Goal: Task Accomplishment & Management: Use online tool/utility

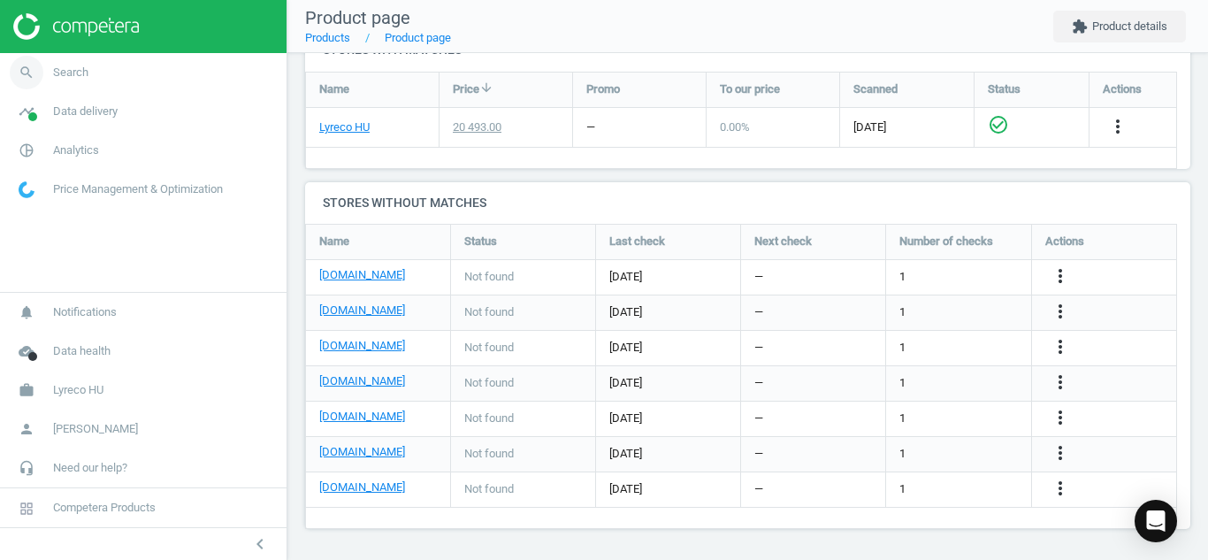
scroll to position [333, 900]
drag, startPoint x: 0, startPoint y: 0, endPoint x: 24, endPoint y: 63, distance: 67.2
click at [24, 63] on icon "search" at bounding box center [27, 73] width 34 height 34
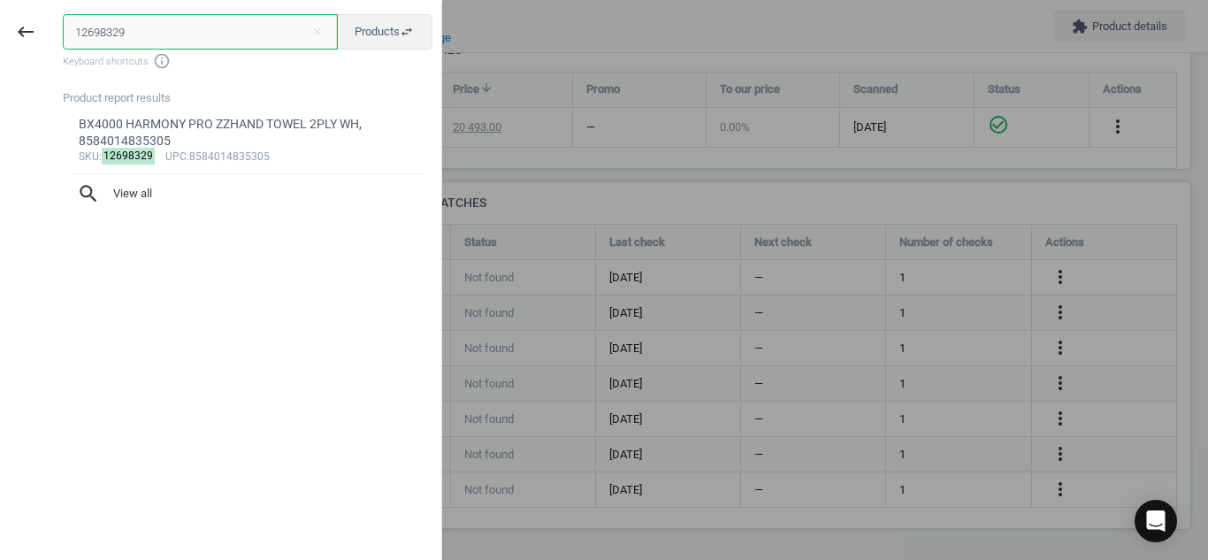
drag, startPoint x: 135, startPoint y: 39, endPoint x: 0, endPoint y: 35, distance: 135.4
click at [0, 35] on div "keyboard_backspace 12698329 close Products swap_horiz Keyboard shortcuts info_o…" at bounding box center [221, 283] width 442 height 560
paste input "6598221"
type input "6598221"
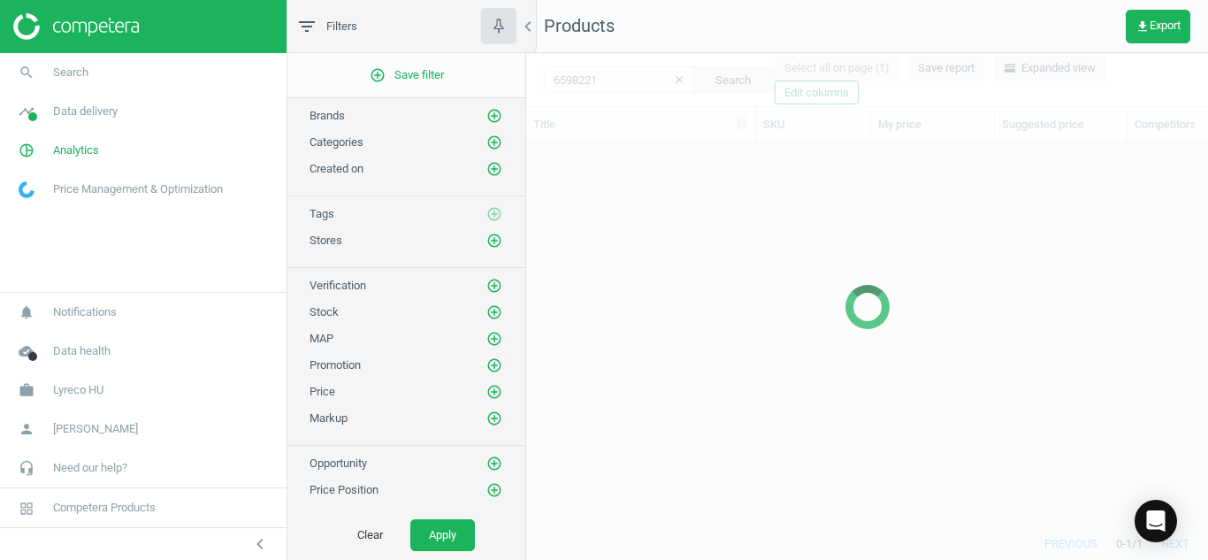
scroll to position [357, 669]
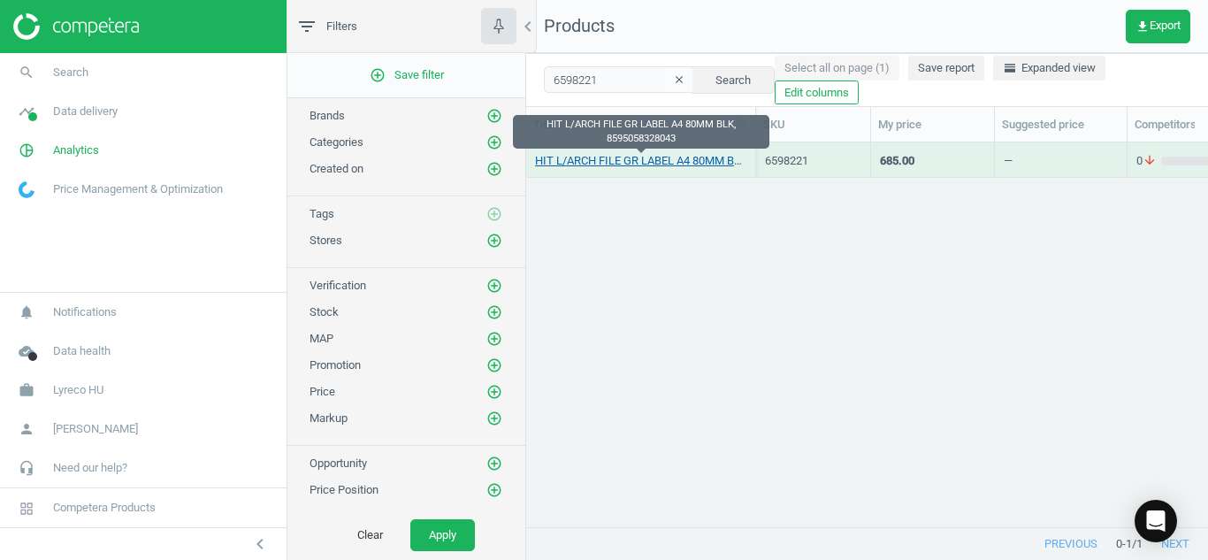
click at [613, 165] on link "HIT L/ARCH FILE GR LABEL A4 80MM BLK, 8595058328043" at bounding box center [640, 161] width 211 height 16
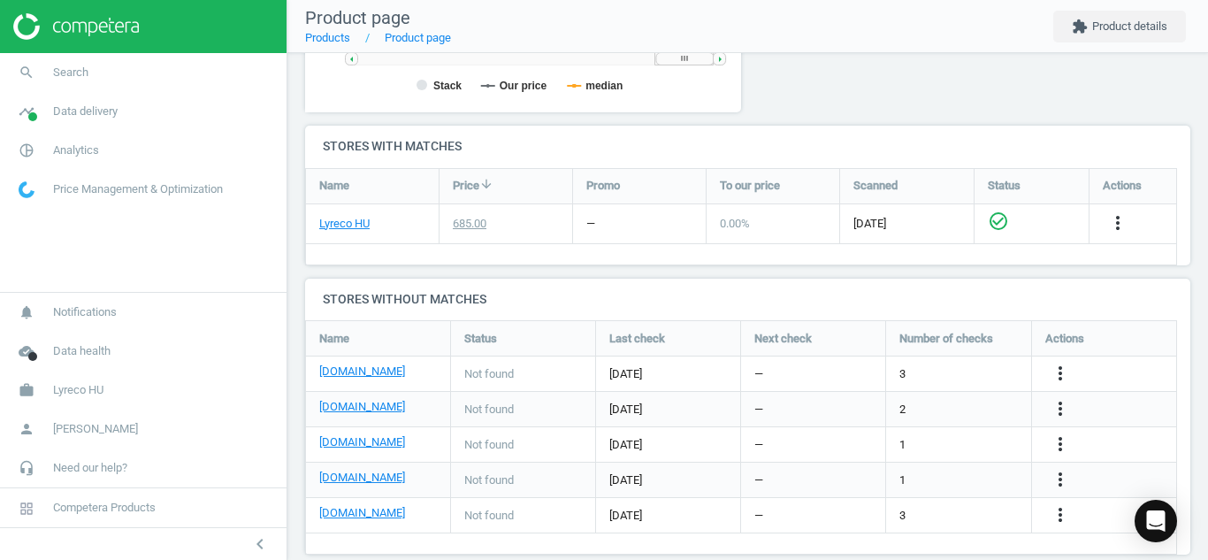
scroll to position [551, 0]
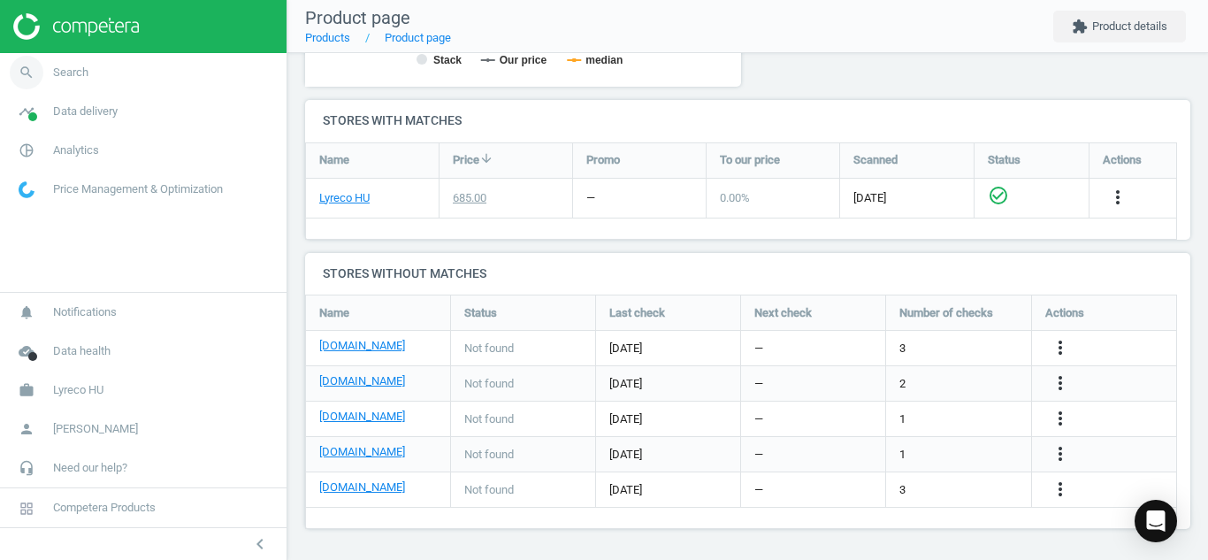
click at [24, 73] on icon "search" at bounding box center [27, 73] width 34 height 34
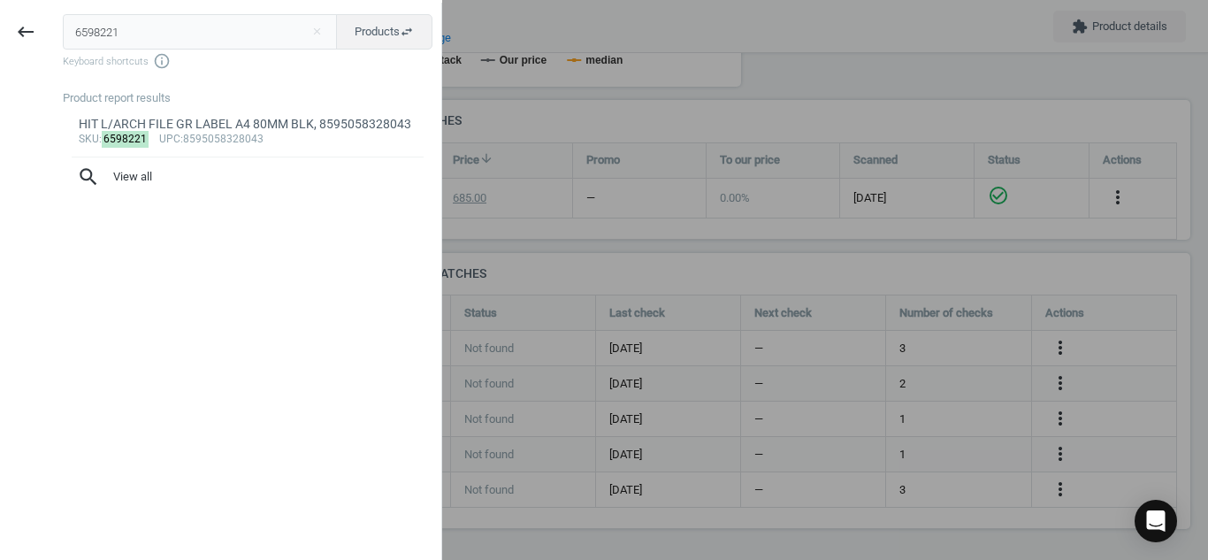
drag, startPoint x: 143, startPoint y: 35, endPoint x: 0, endPoint y: 42, distance: 143.4
click at [0, 42] on div "keyboard_backspace 6598221 close Products swap_horiz Keyboard shortcuts info_ou…" at bounding box center [221, 283] width 442 height 560
type input "6669784"
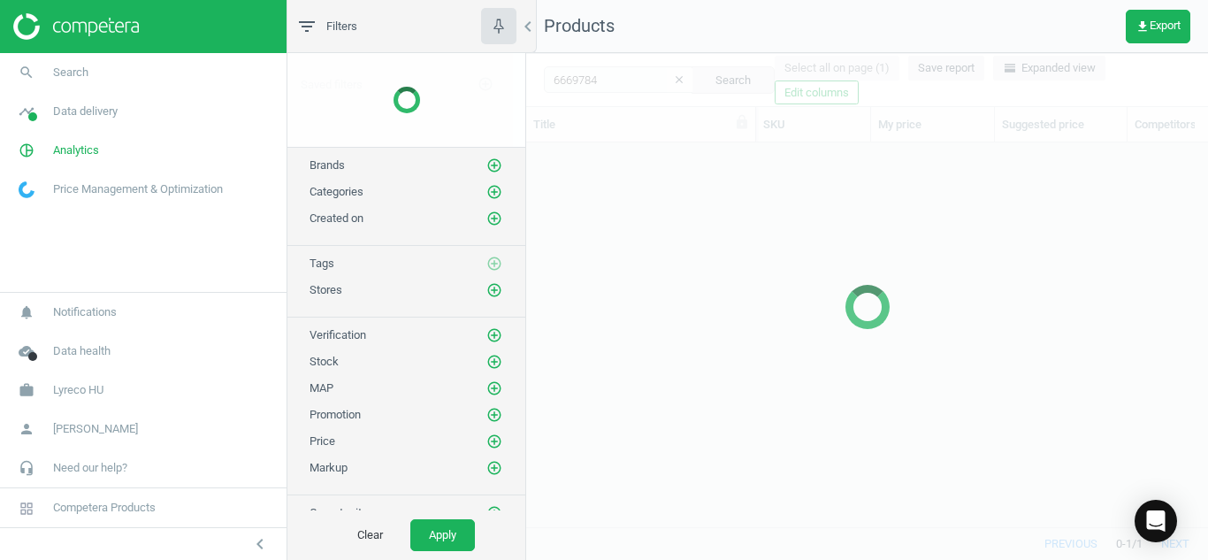
scroll to position [357, 669]
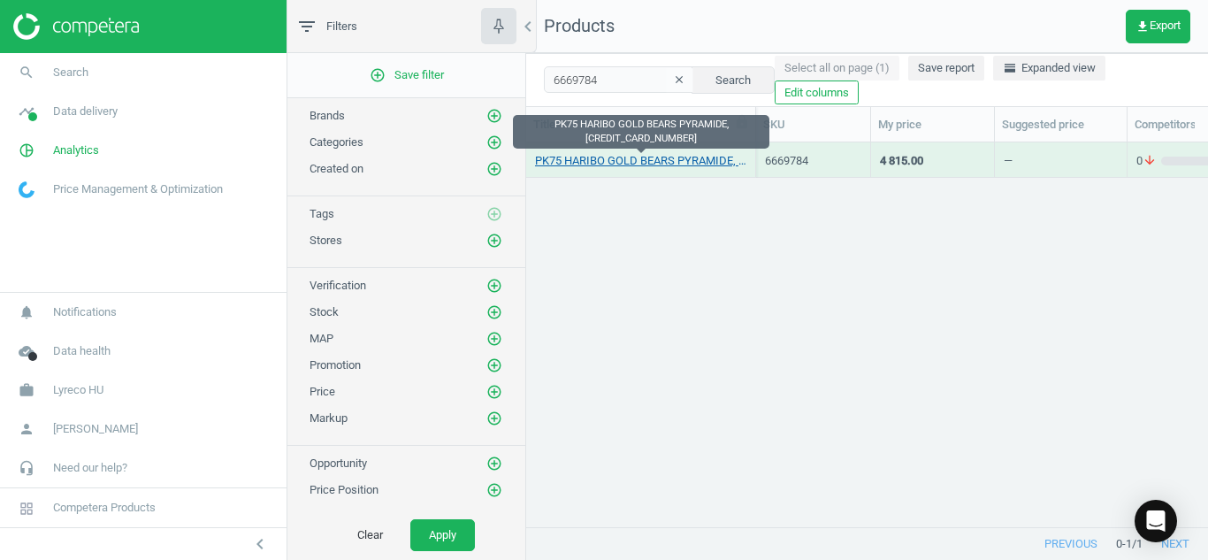
click at [624, 153] on link "PK75 HARIBO GOLD BEARS PYRAMIDE, [CREDIT_CARD_NUMBER]" at bounding box center [640, 161] width 211 height 16
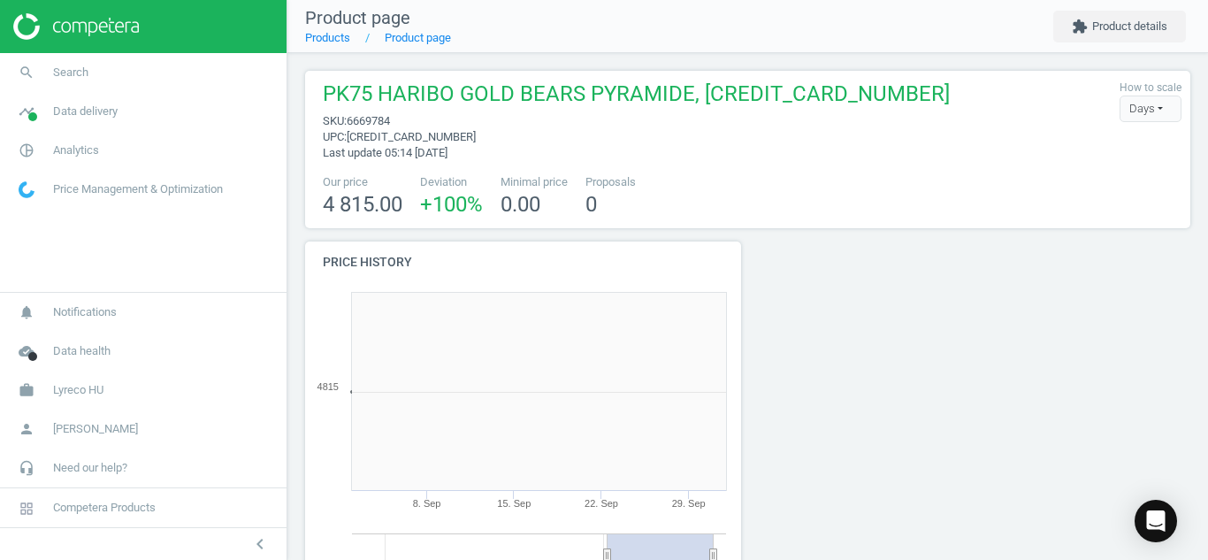
scroll to position [381, 456]
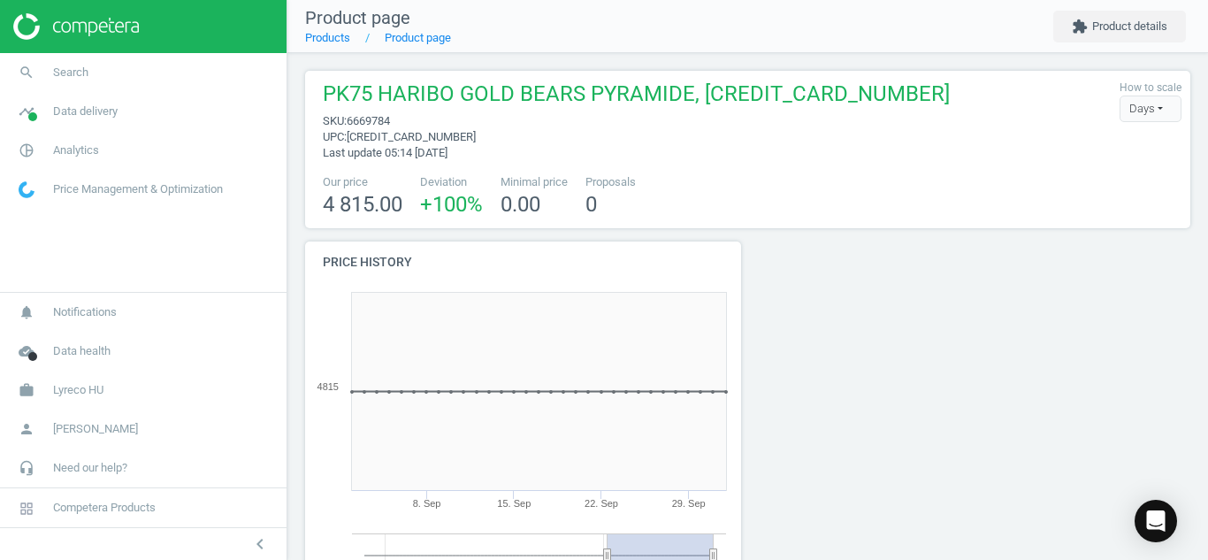
click at [1051, 366] on div at bounding box center [1085, 447] width 225 height 410
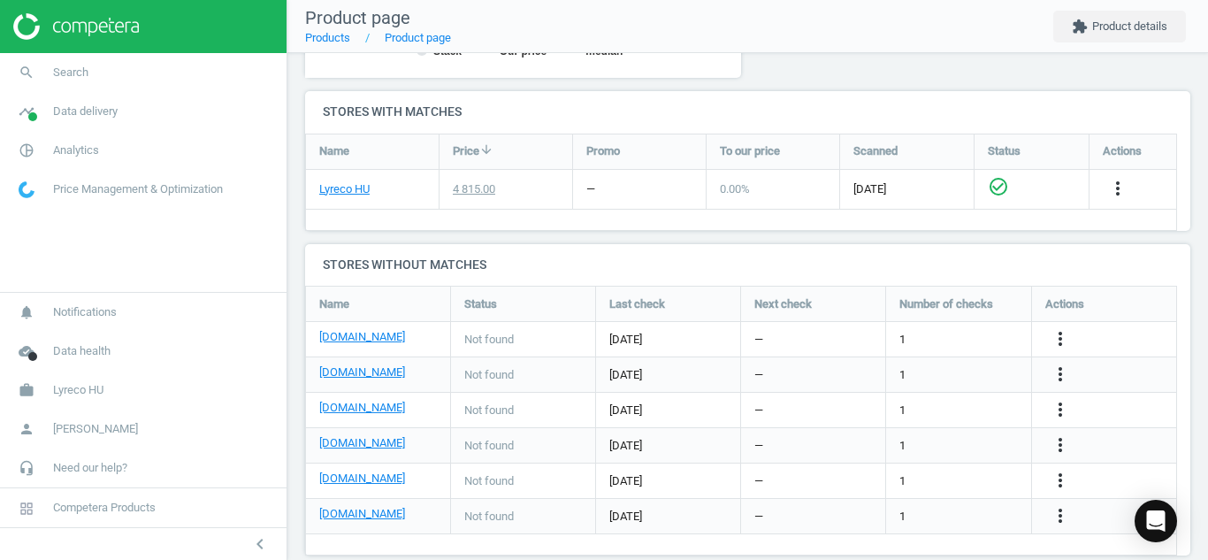
scroll to position [587, 0]
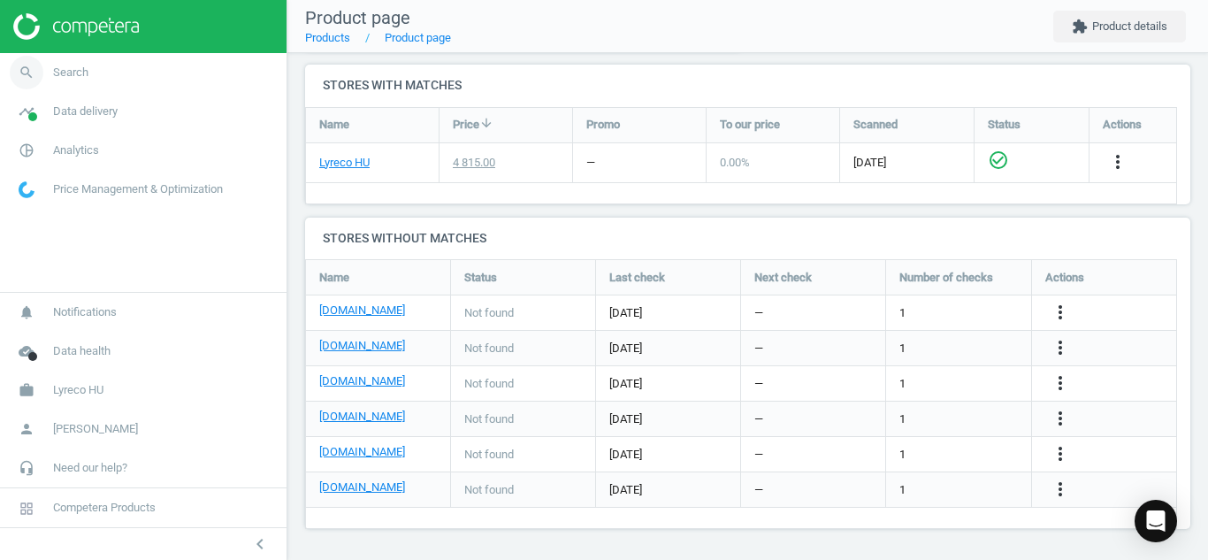
click at [69, 72] on span "Search" at bounding box center [70, 73] width 35 height 16
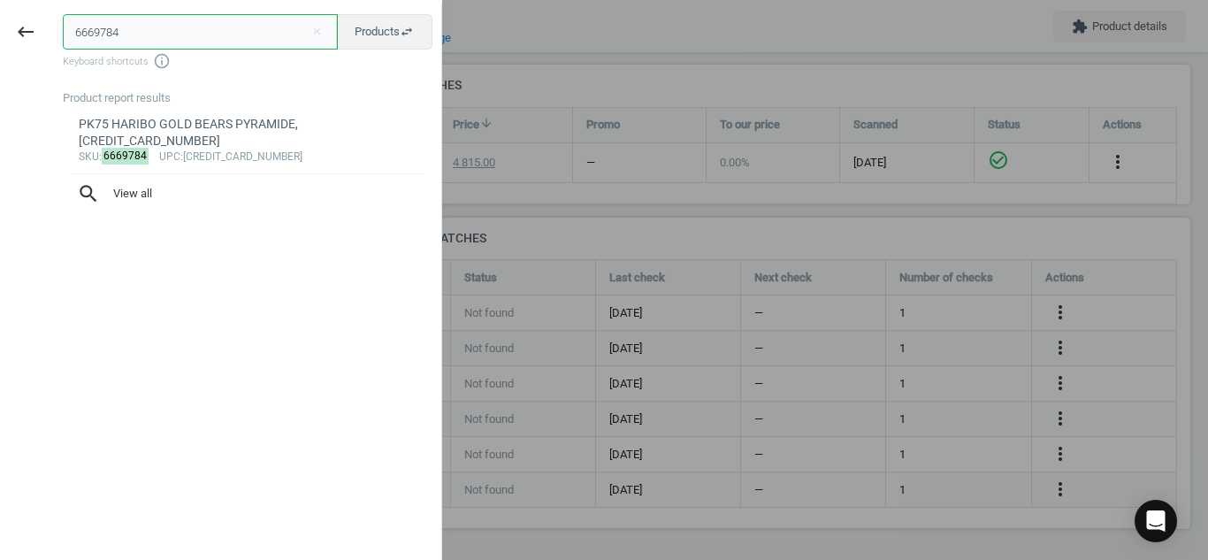
drag, startPoint x: 176, startPoint y: 31, endPoint x: 3, endPoint y: 24, distance: 173.5
click at [3, 24] on div "keyboard_backspace 6669784 close Products swap_horiz Keyboard shortcuts info_ou…" at bounding box center [221, 283] width 442 height 560
paste input "1608917"
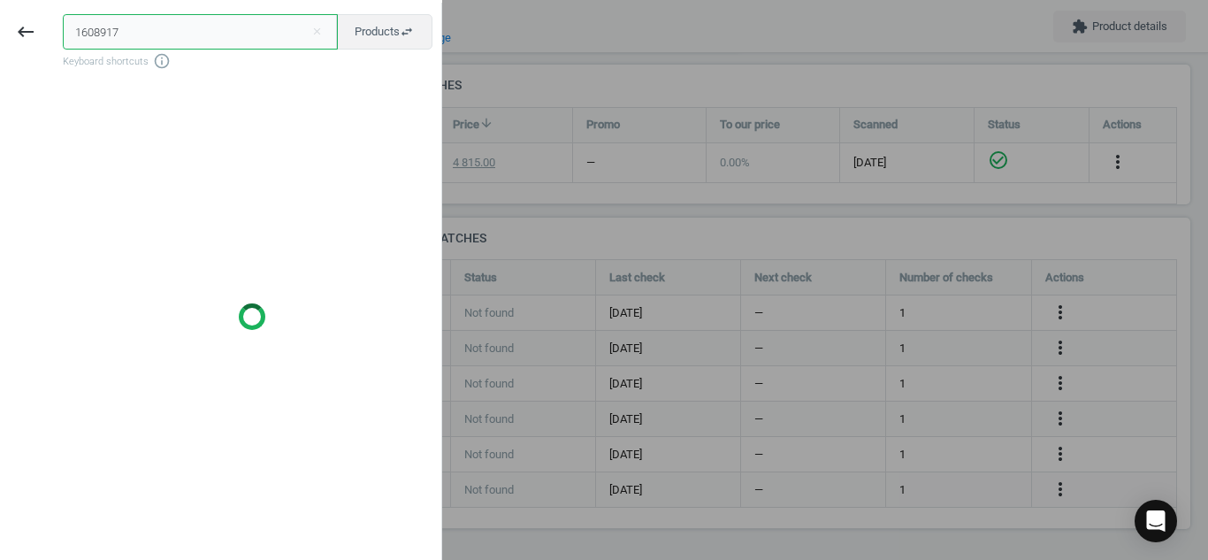
type input "1608917"
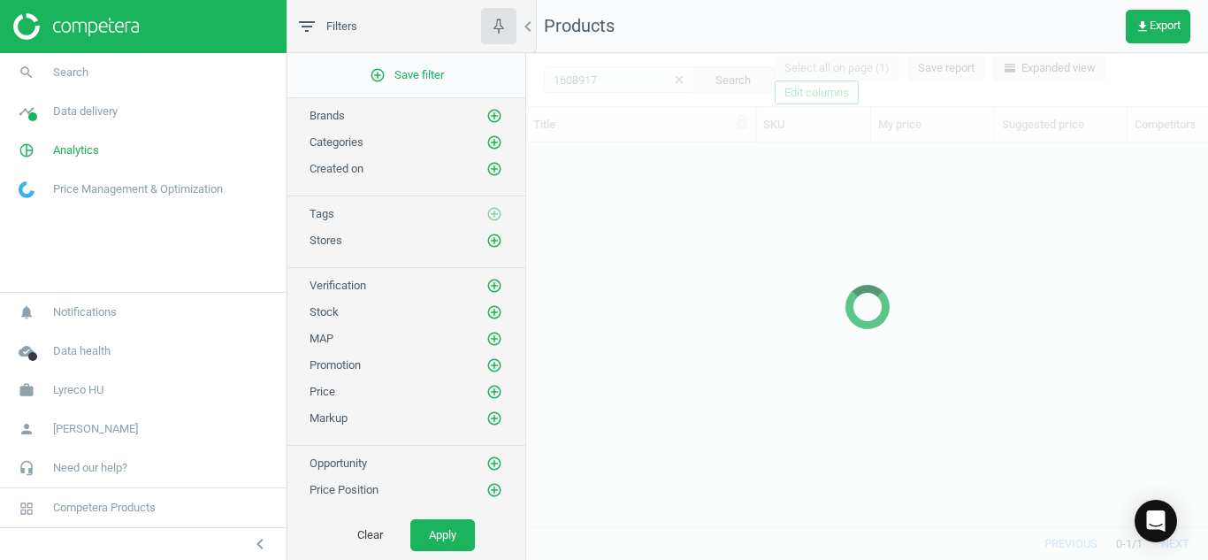
scroll to position [357, 669]
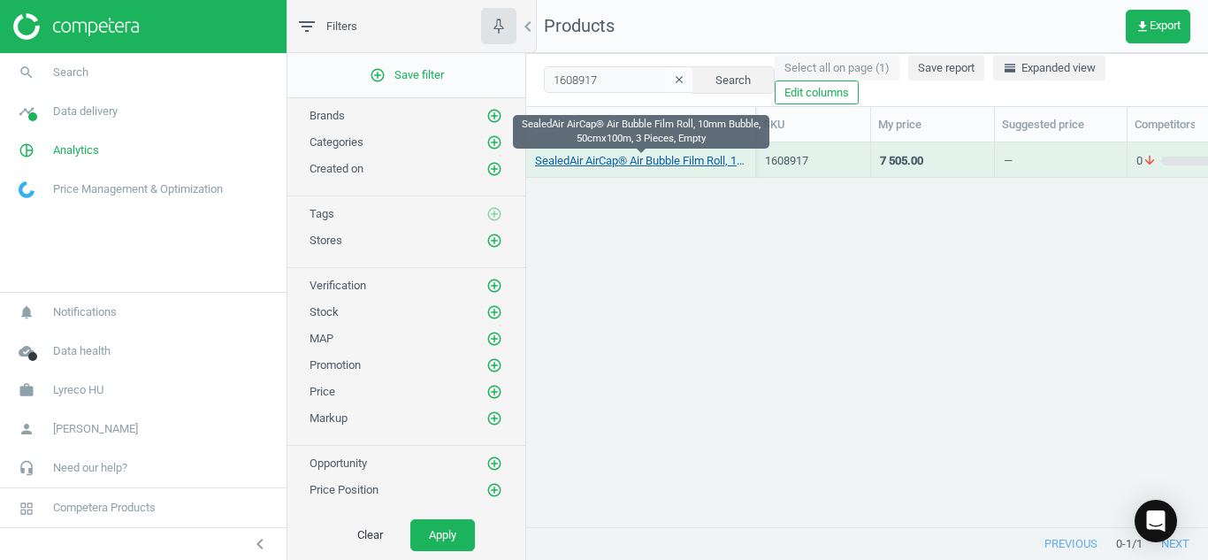
click at [633, 163] on link "SealedAir AirCap® Air Bubble Film Roll, 10mm Bubble, 50cmx100m, 3 Pieces, Empty" at bounding box center [640, 161] width 211 height 16
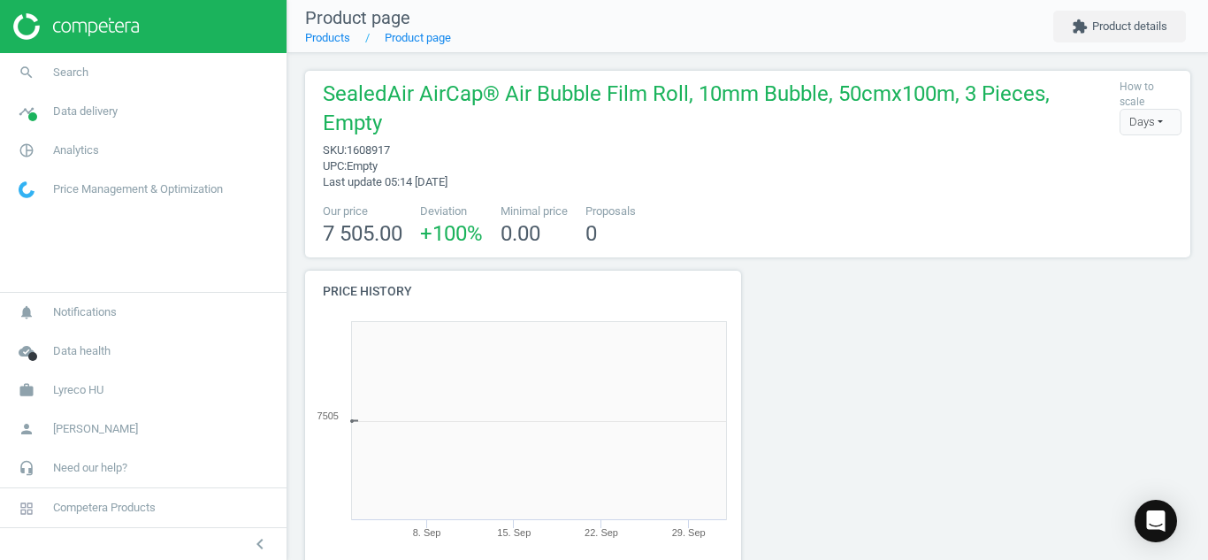
scroll to position [381, 456]
click at [912, 375] on div at bounding box center [860, 476] width 225 height 410
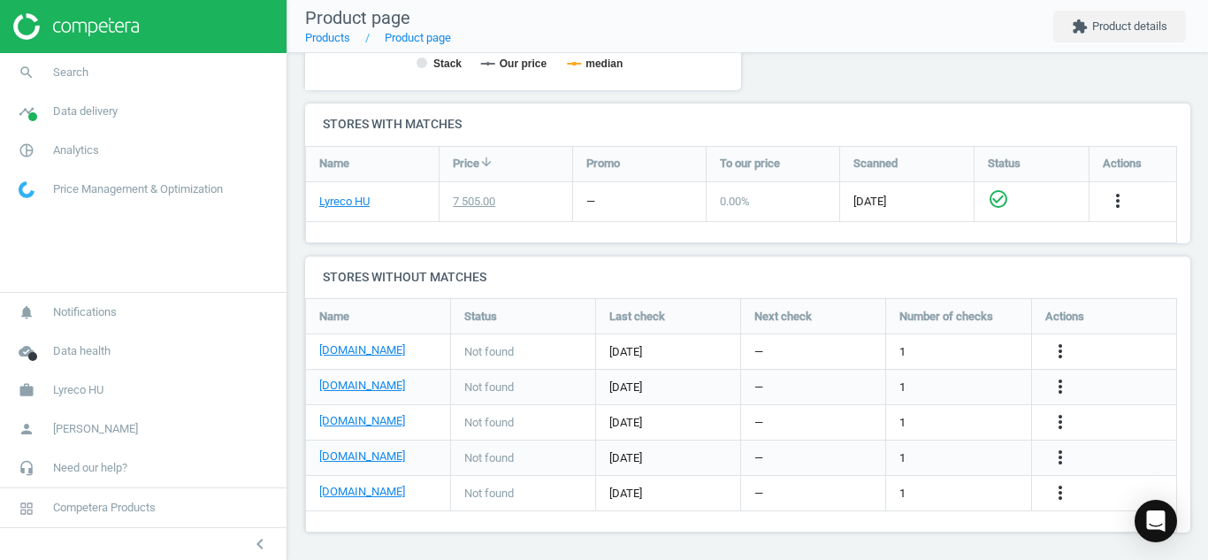
scroll to position [580, 0]
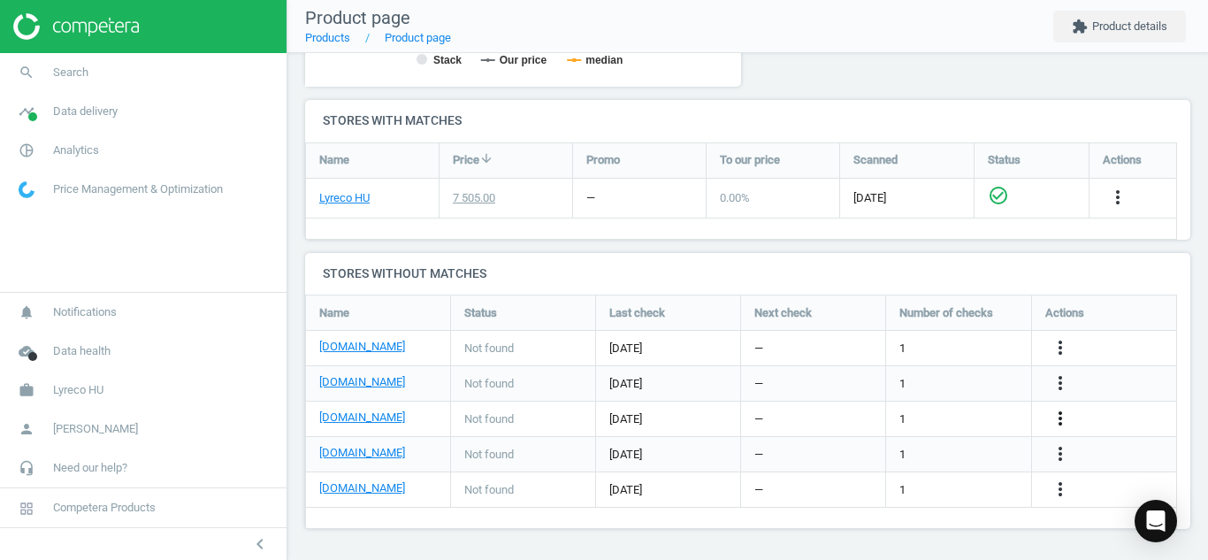
click at [1062, 418] on icon "more_vert" at bounding box center [1060, 418] width 21 height 21
click at [899, 418] on link "Edit URL/product option" at bounding box center [923, 419] width 242 height 27
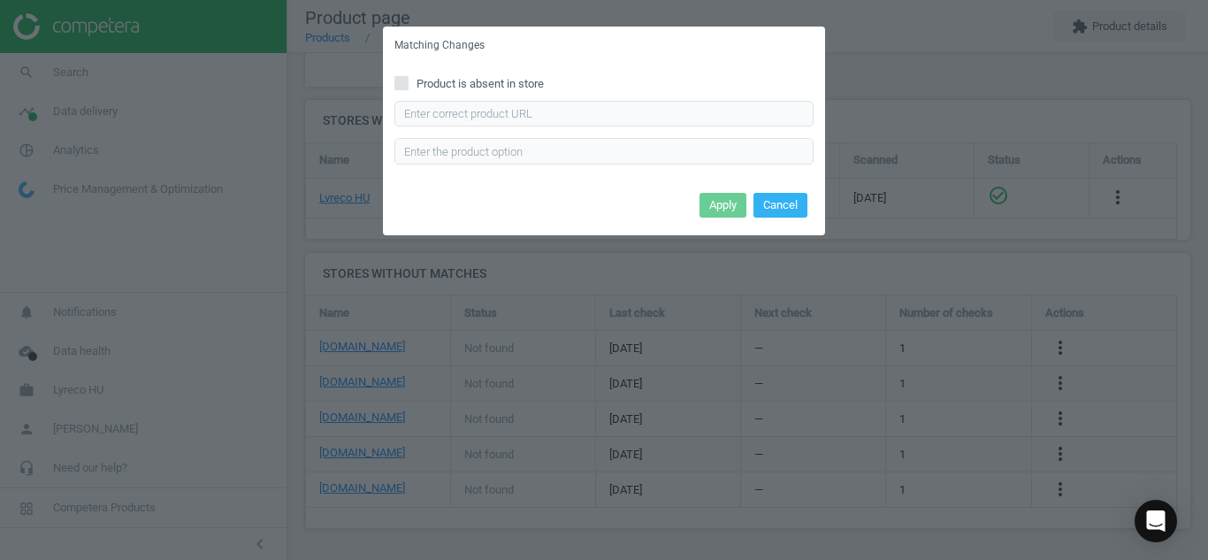
drag, startPoint x: 679, startPoint y: 96, endPoint x: 673, endPoint y: 114, distance: 18.7
click at [673, 114] on div "Product is absent in store Enter correct product url" at bounding box center [604, 126] width 442 height 123
click at [673, 114] on input "text" at bounding box center [604, 114] width 419 height 27
paste input "[URL][DOMAIN_NAME]"
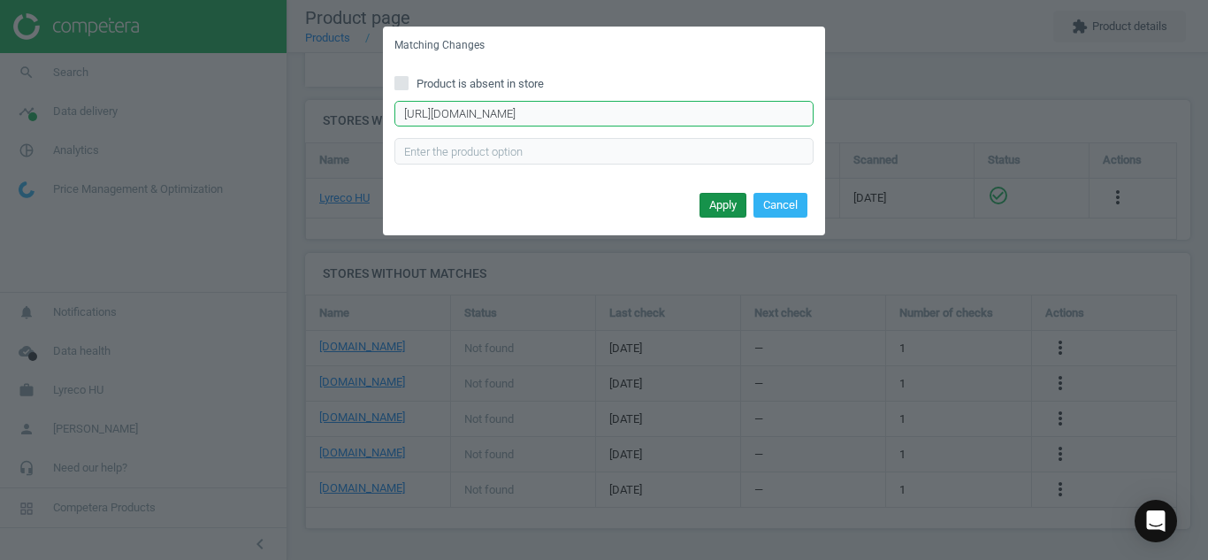
type input "[URL][DOMAIN_NAME]"
click at [724, 205] on button "Apply" at bounding box center [723, 205] width 47 height 25
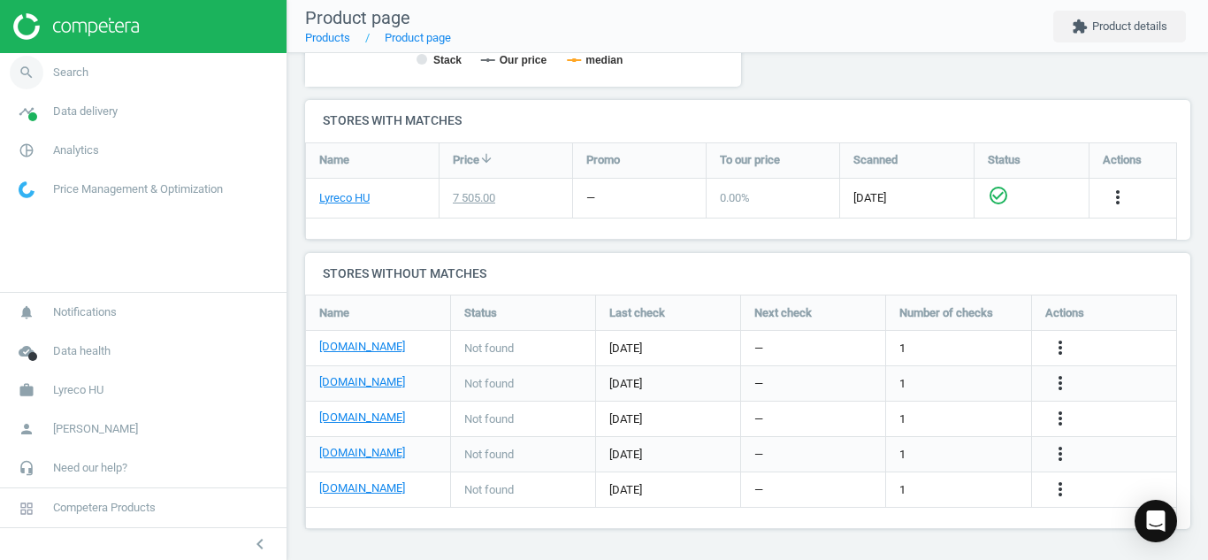
click at [53, 65] on span "Search" at bounding box center [70, 73] width 35 height 16
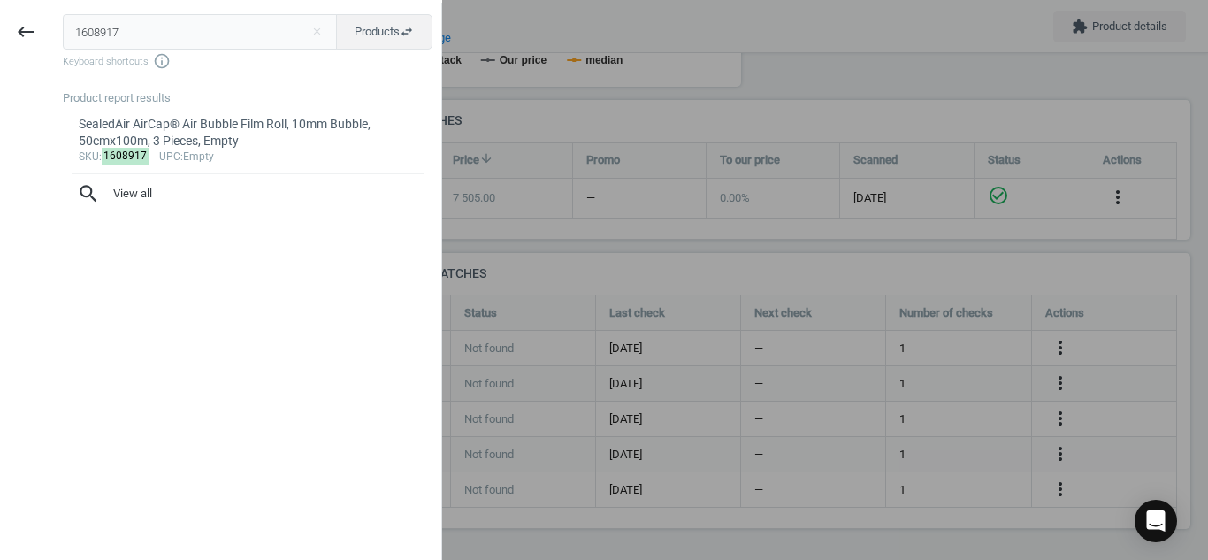
drag, startPoint x: 178, startPoint y: 34, endPoint x: 0, endPoint y: 51, distance: 178.7
click at [0, 51] on div "keyboard_backspace 1608917 close Products swap_horiz Keyboard shortcuts info_ou…" at bounding box center [221, 283] width 442 height 560
type input "10259307"
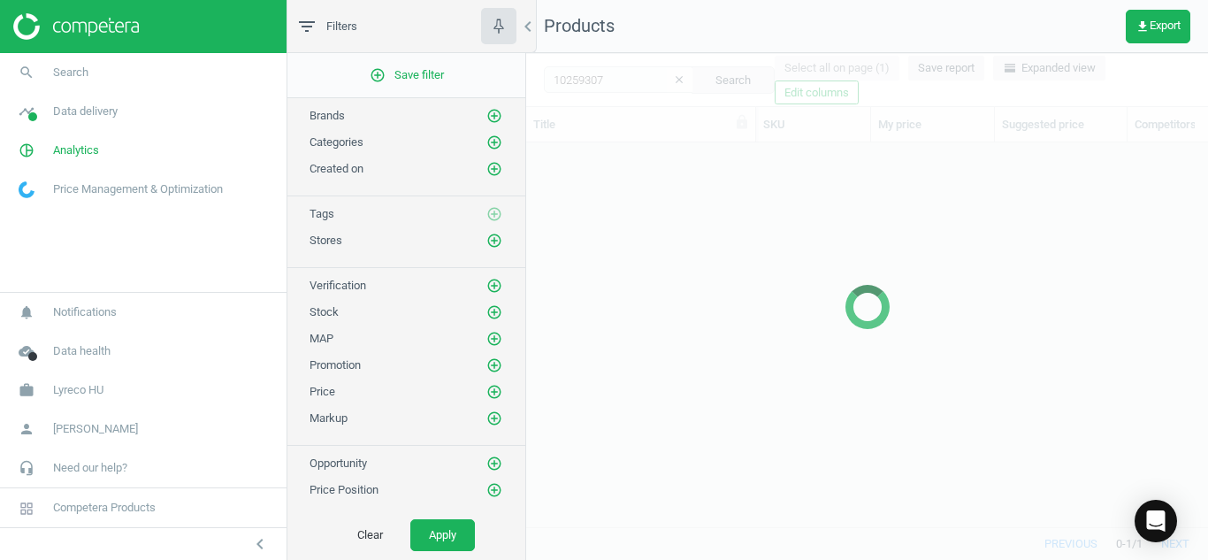
scroll to position [357, 669]
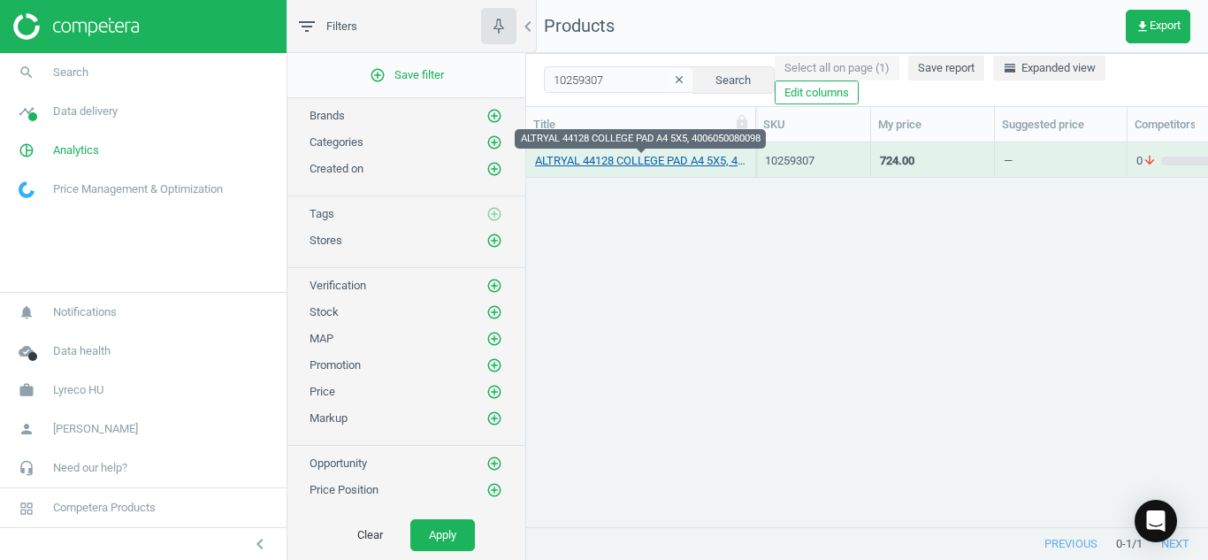
click at [656, 160] on link "ALTRYAL 44128 COLLEGE PAD A4 5X5, 4006050080098" at bounding box center [640, 161] width 211 height 16
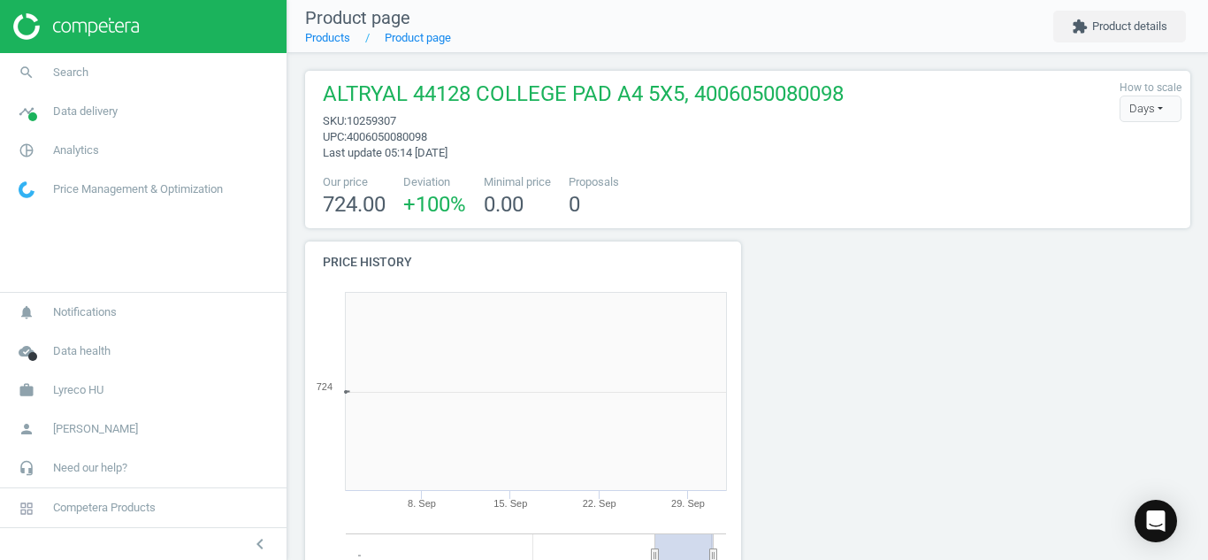
scroll to position [381, 456]
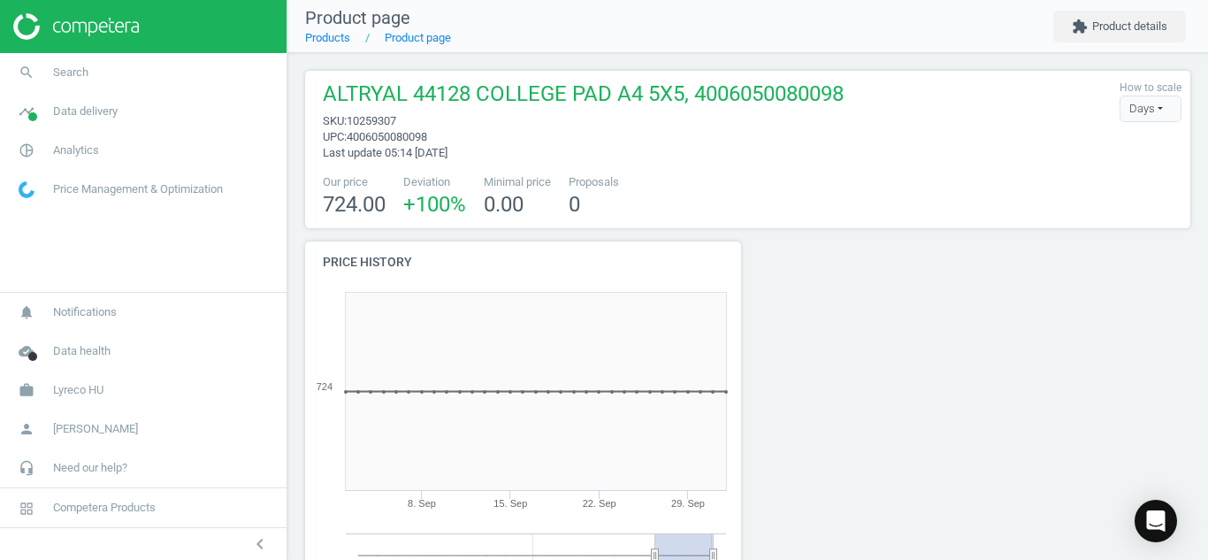
click at [848, 303] on div at bounding box center [860, 447] width 225 height 410
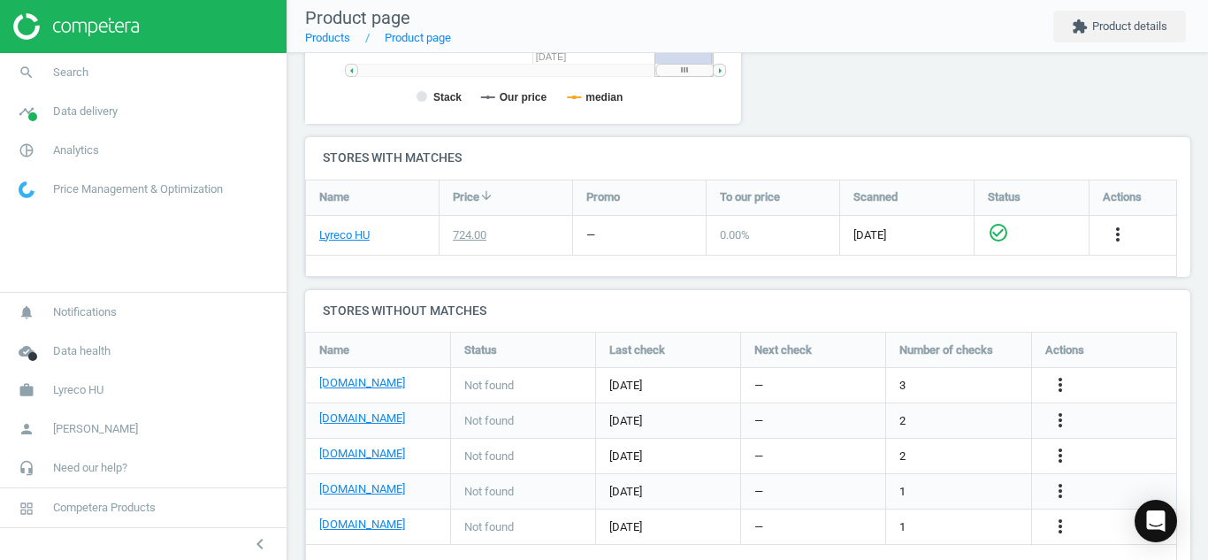
scroll to position [551, 0]
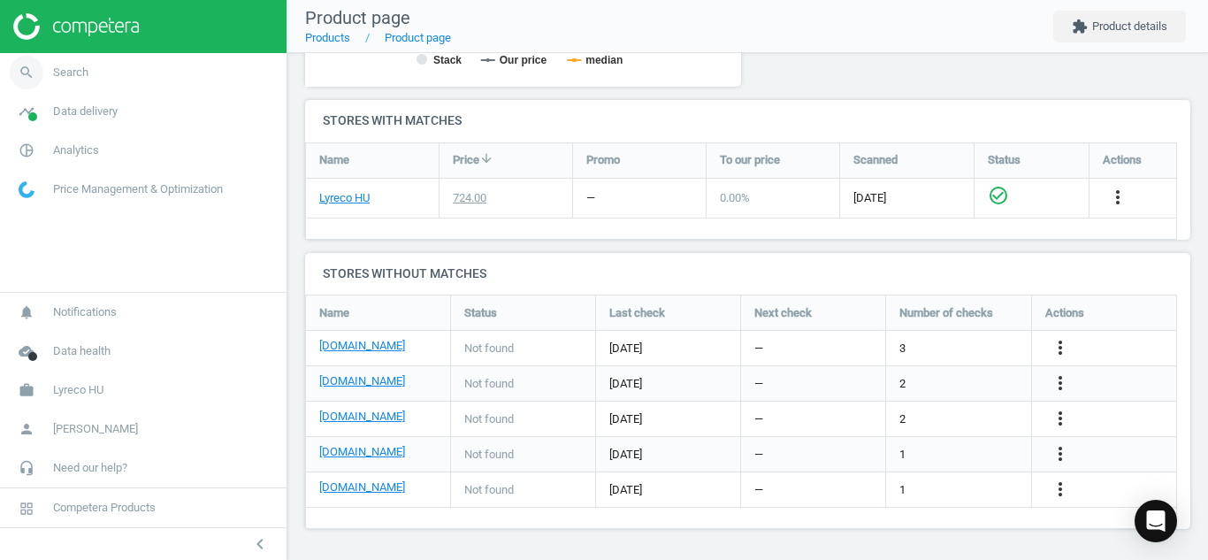
click at [23, 68] on icon "search" at bounding box center [27, 73] width 34 height 34
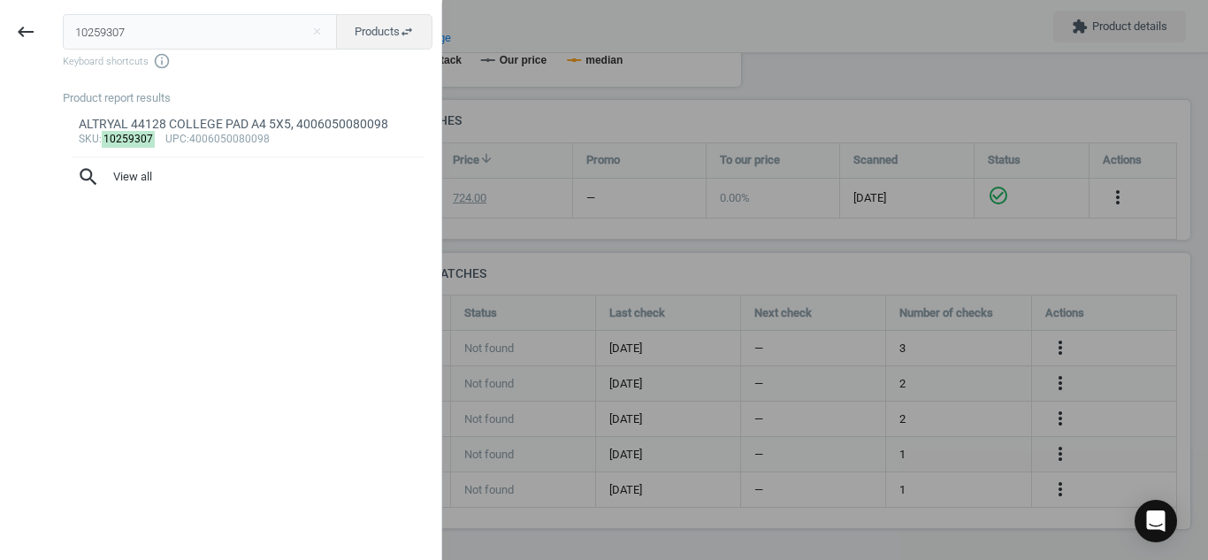
drag, startPoint x: 147, startPoint y: 43, endPoint x: 0, endPoint y: 52, distance: 147.1
click at [0, 52] on div "keyboard_backspace 10259307 close Products swap_horiz Keyboard shortcuts info_o…" at bounding box center [221, 283] width 442 height 560
type input "17224931"
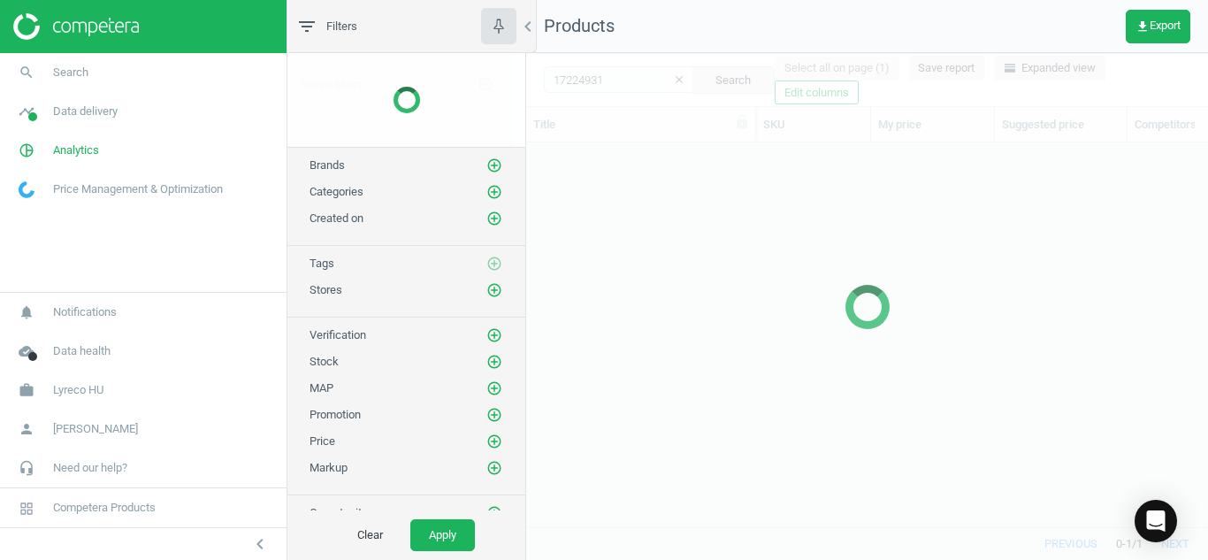
scroll to position [357, 669]
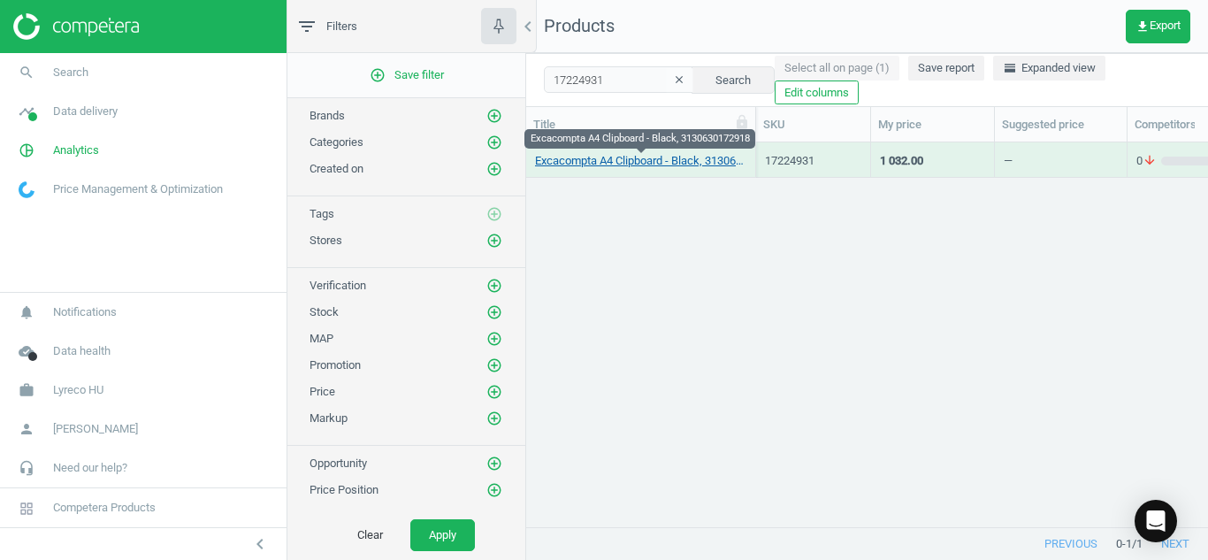
click at [588, 166] on link "Excacompta A4 Clipboard - Black, 3130630172918" at bounding box center [640, 161] width 211 height 16
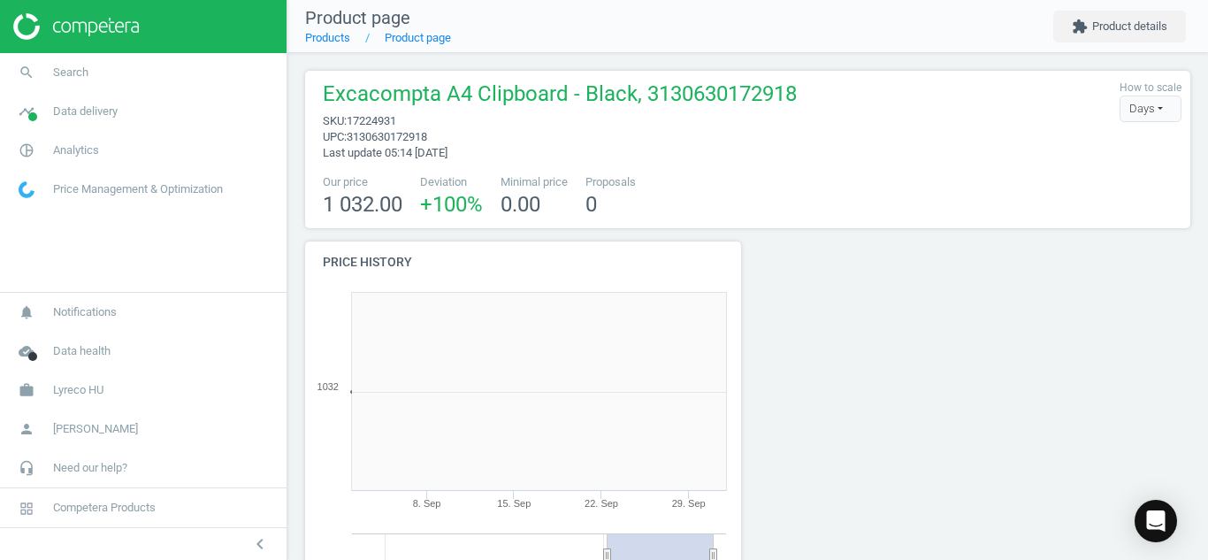
scroll to position [381, 456]
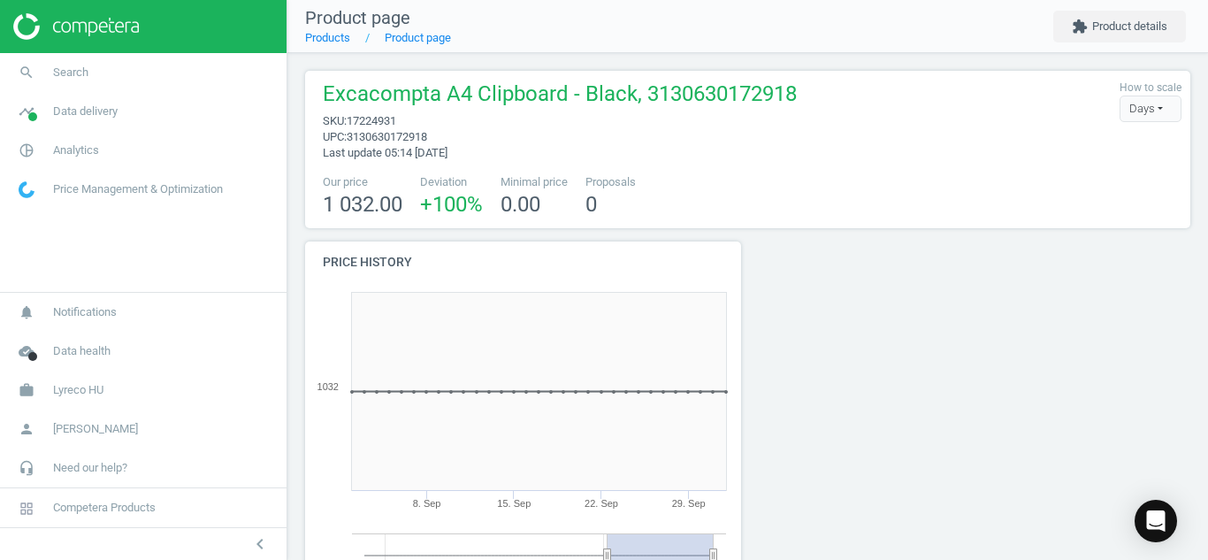
click at [773, 217] on div "Our price 1 032.00 Deviation +100 % Minimal price 0.00 Proposals 0" at bounding box center [748, 196] width 868 height 45
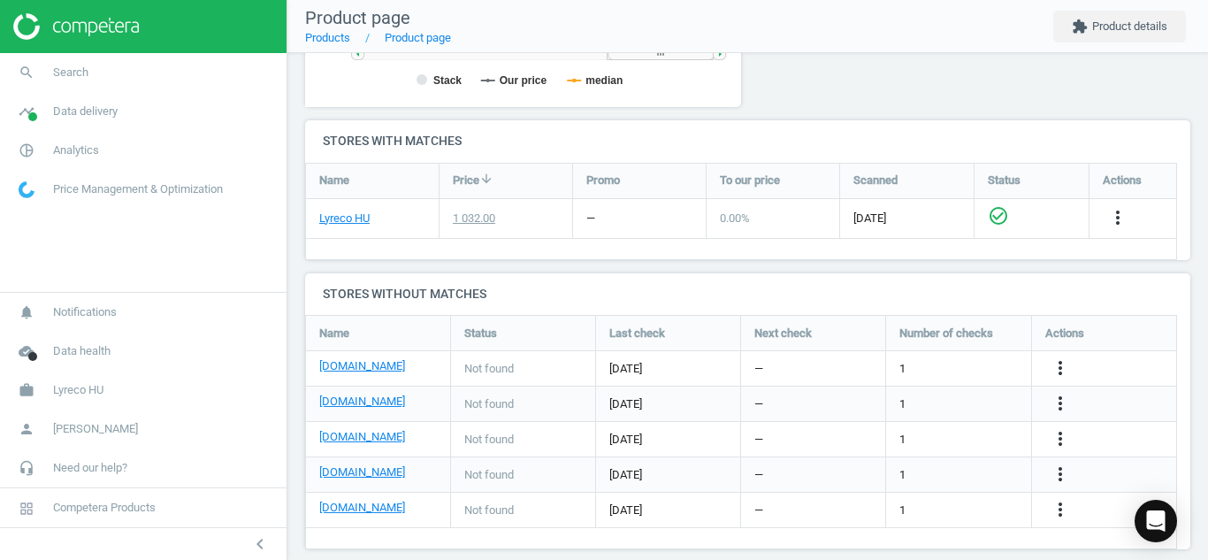
scroll to position [551, 0]
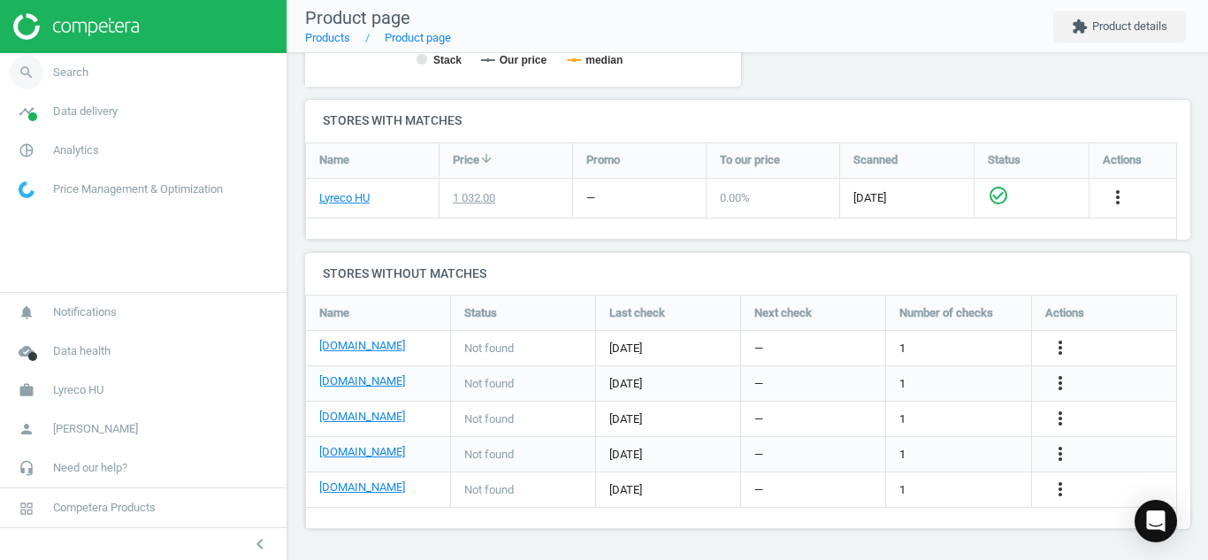
click at [60, 75] on span "Search" at bounding box center [70, 73] width 35 height 16
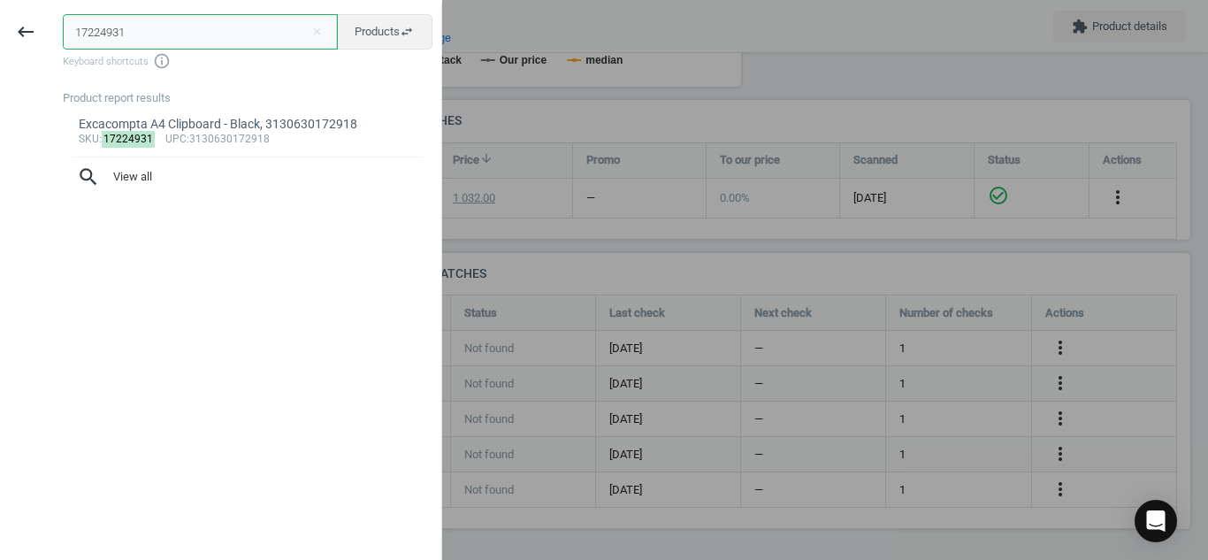
click at [165, 22] on input "17224931" at bounding box center [200, 31] width 275 height 35
drag, startPoint x: 165, startPoint y: 22, endPoint x: 0, endPoint y: 12, distance: 164.8
click at [0, 12] on div "keyboard_backspace 17224931 close Products swap_horiz Keyboard shortcuts info_o…" at bounding box center [221, 283] width 442 height 560
paste input "2181608"
type input "12181608"
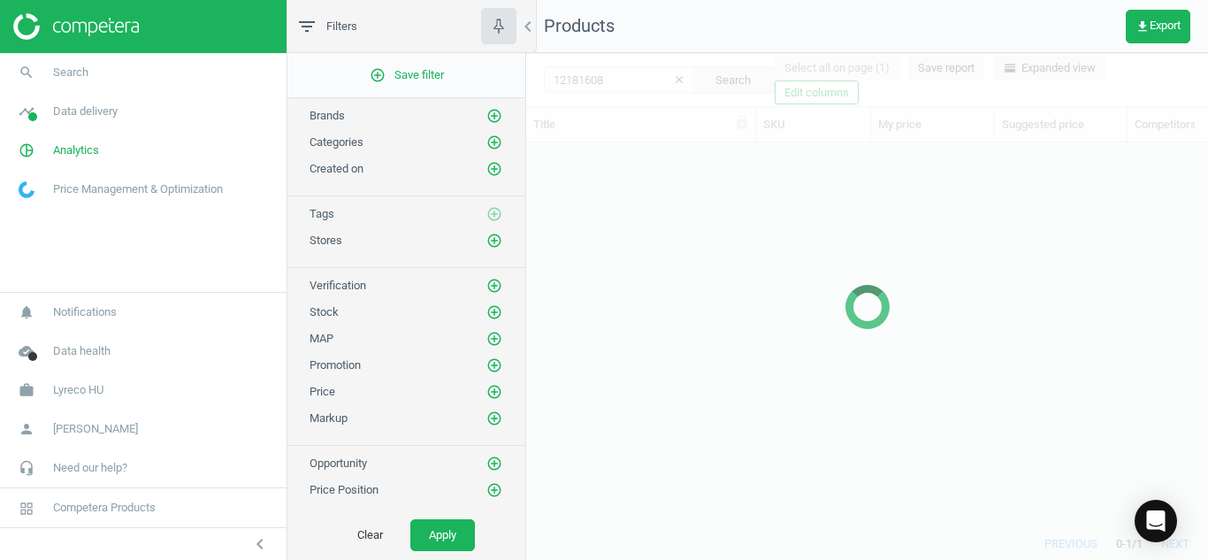
scroll to position [357, 669]
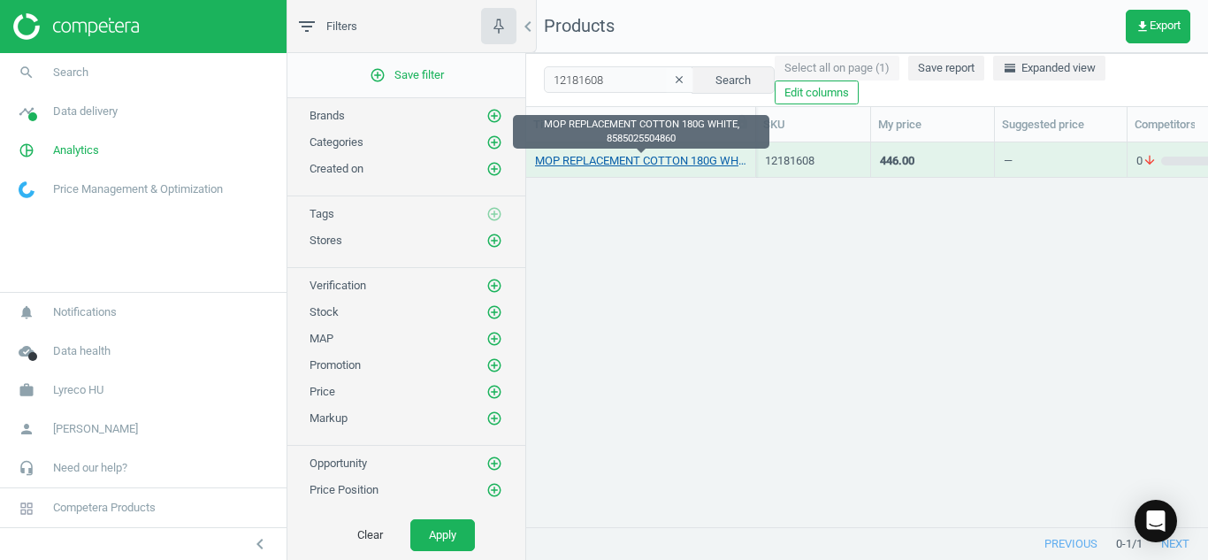
click at [571, 158] on link "MOP REPLACEMENT COTTON 180G WHITE, 8585025504860" at bounding box center [640, 161] width 211 height 16
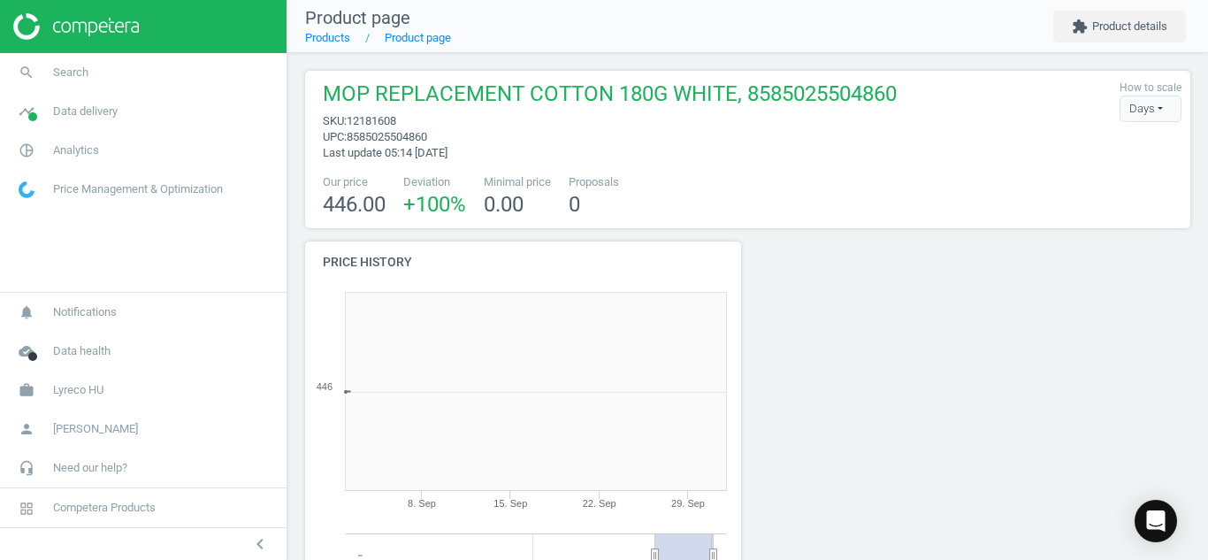
scroll to position [381, 456]
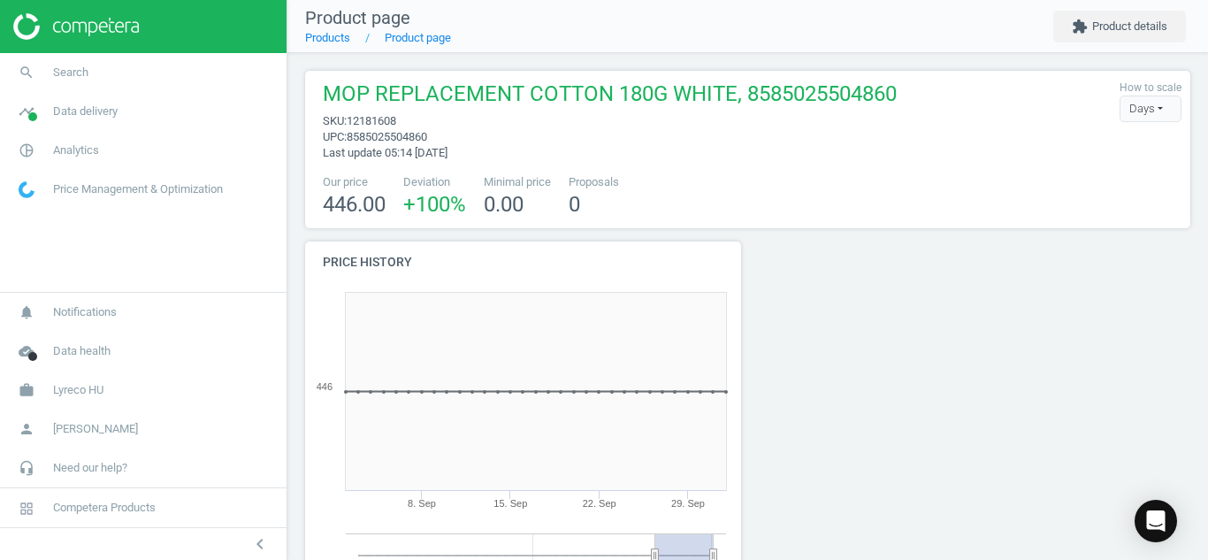
click at [856, 321] on div at bounding box center [860, 447] width 225 height 410
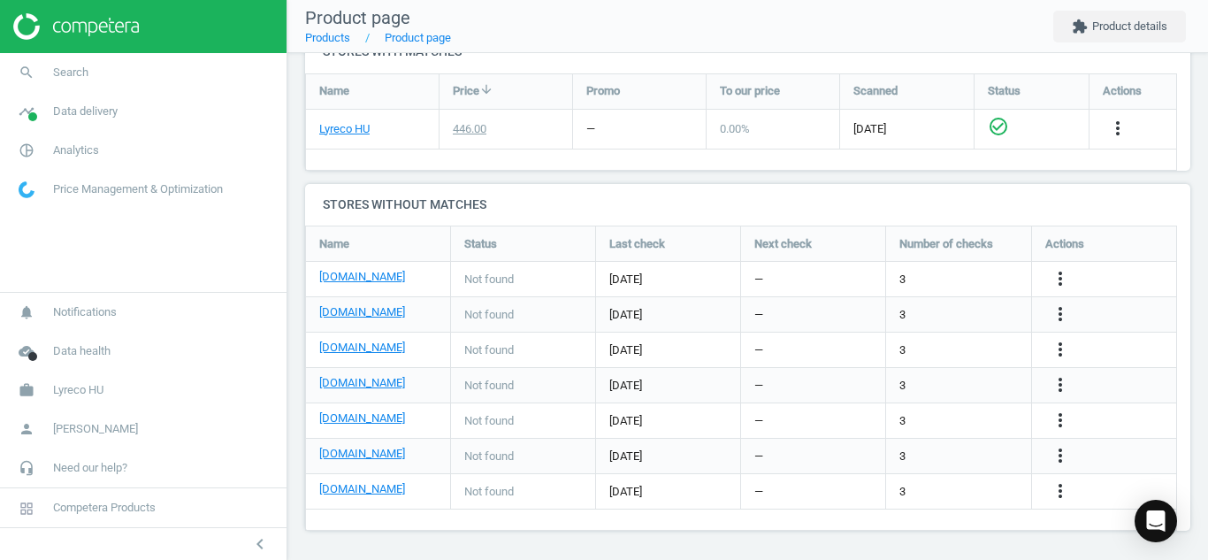
scroll to position [622, 0]
click at [49, 67] on span "search" at bounding box center [26, 72] width 53 height 39
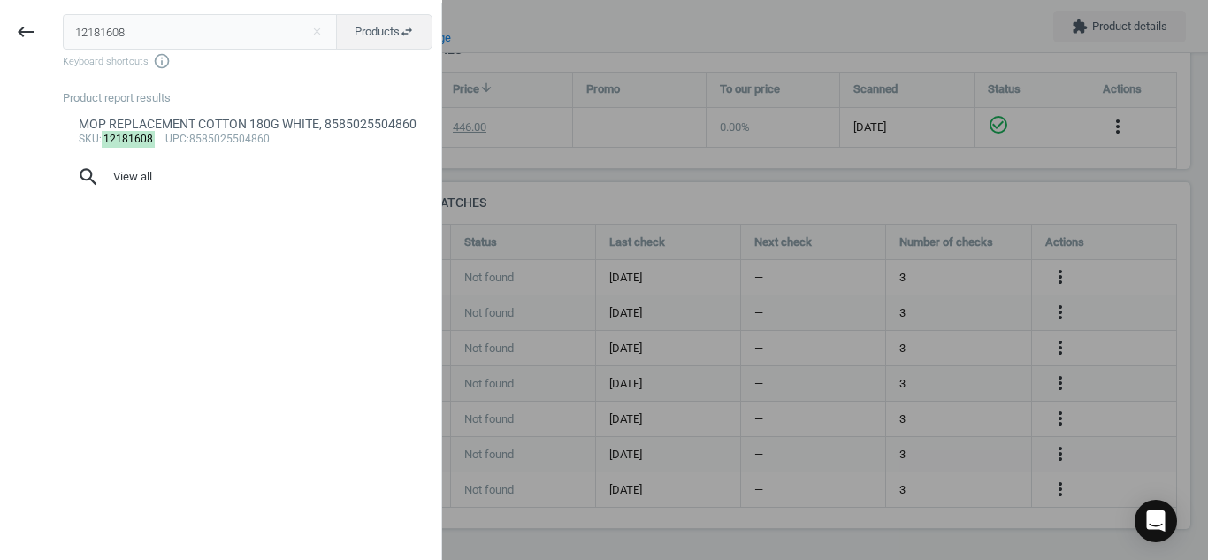
drag, startPoint x: 176, startPoint y: 28, endPoint x: 0, endPoint y: 21, distance: 176.2
click at [0, 21] on div "keyboard_backspace 12181608 close Products swap_horiz Keyboard shortcuts info_o…" at bounding box center [221, 283] width 442 height 560
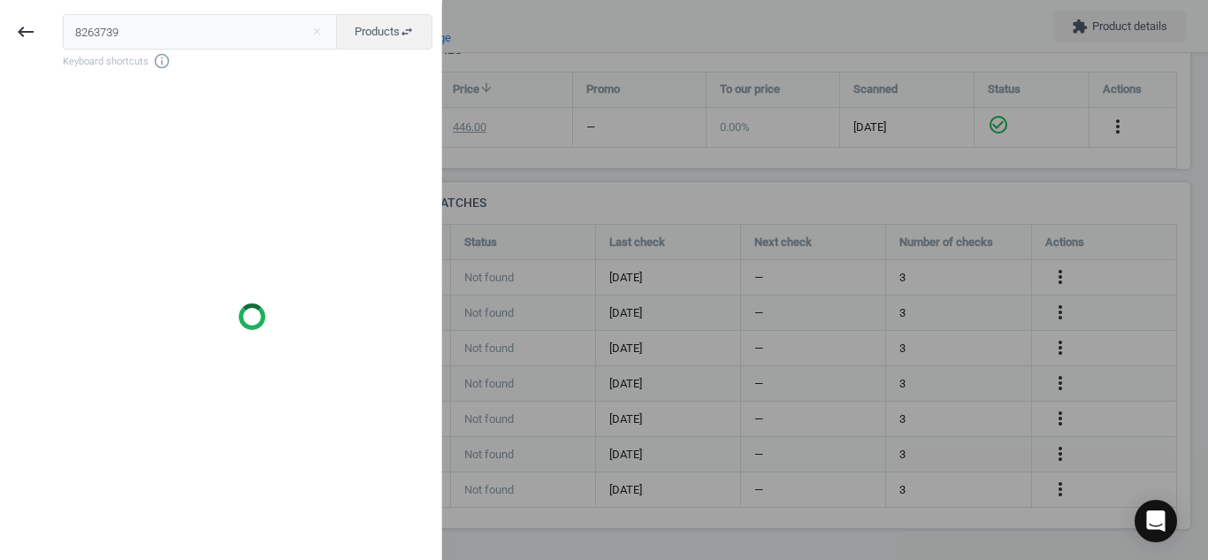
type input "8263739"
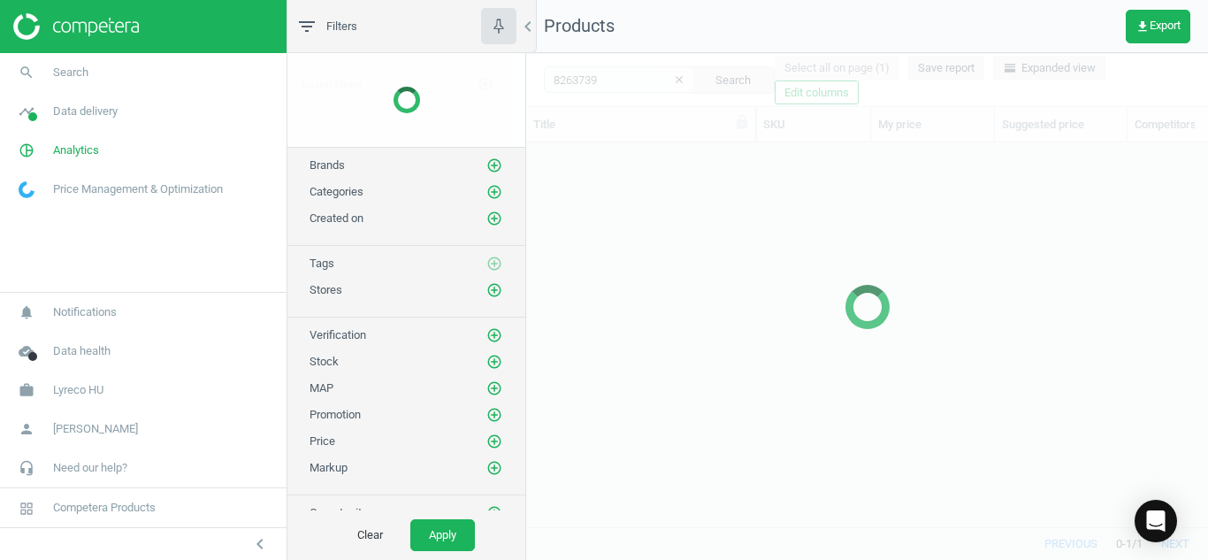
scroll to position [357, 669]
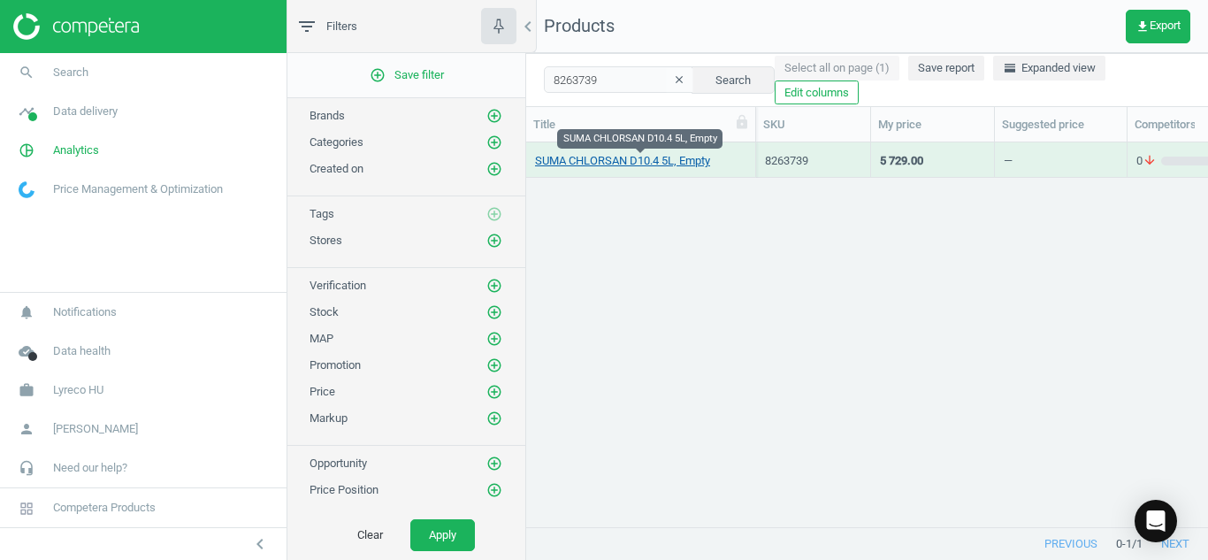
click at [602, 155] on link "SUMA CHLORSAN D10.4 5L, Empty" at bounding box center [622, 161] width 175 height 16
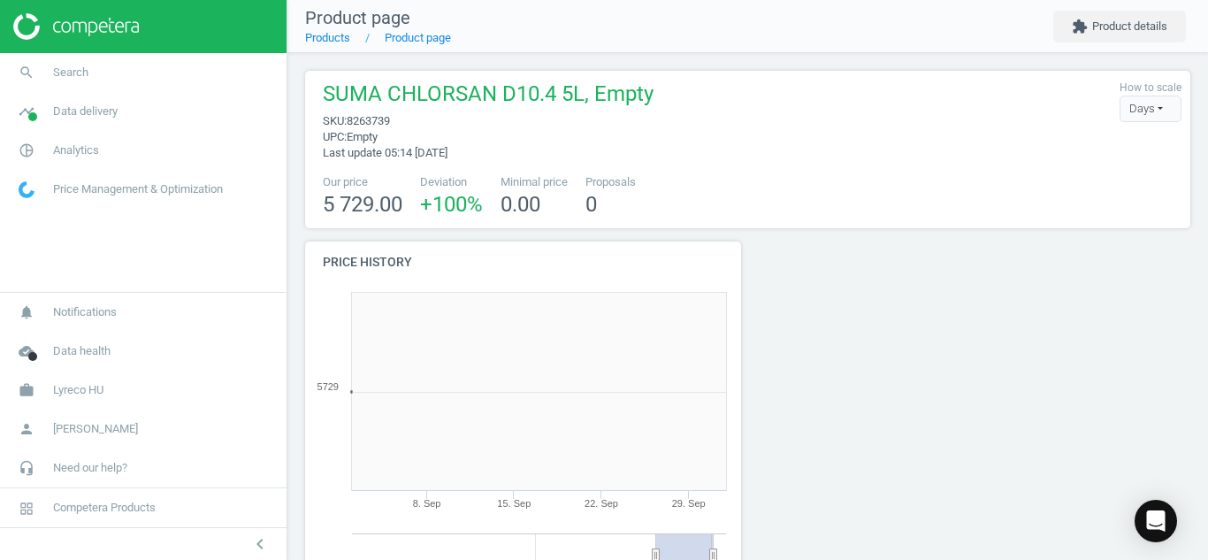
scroll to position [381, 456]
click at [973, 265] on div at bounding box center [1085, 447] width 225 height 410
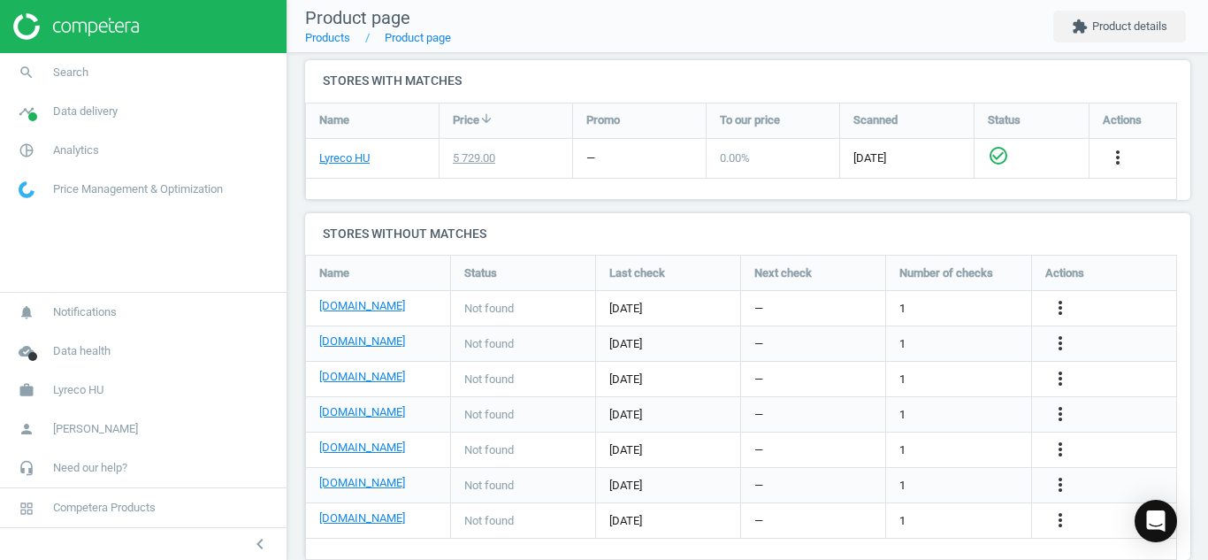
scroll to position [622, 0]
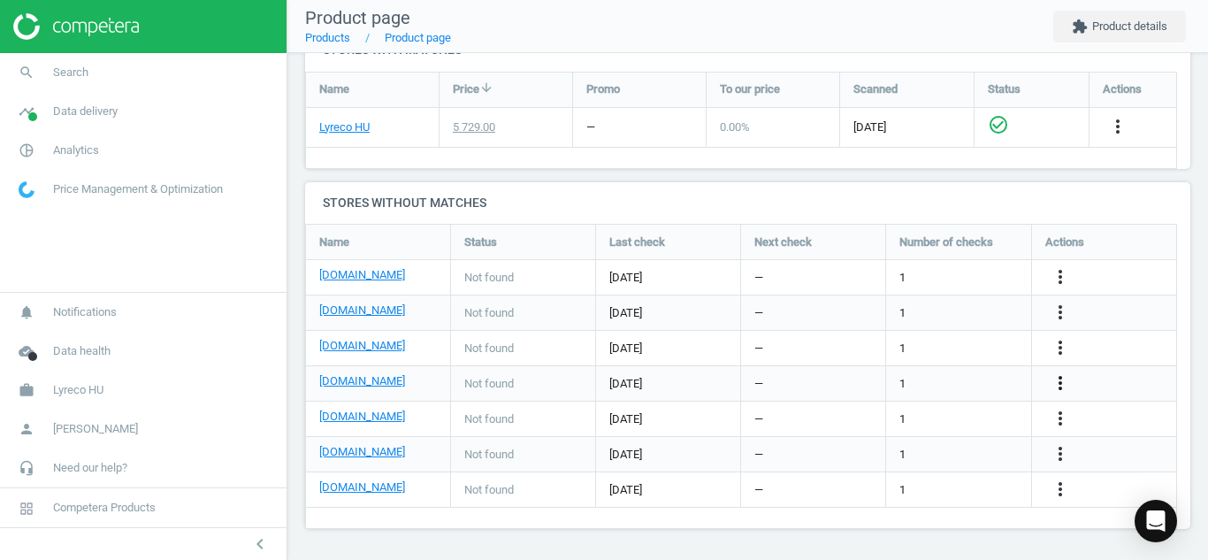
click at [1066, 381] on icon "more_vert" at bounding box center [1060, 382] width 21 height 21
click at [828, 383] on link "Edit URL/product option" at bounding box center [923, 383] width 242 height 27
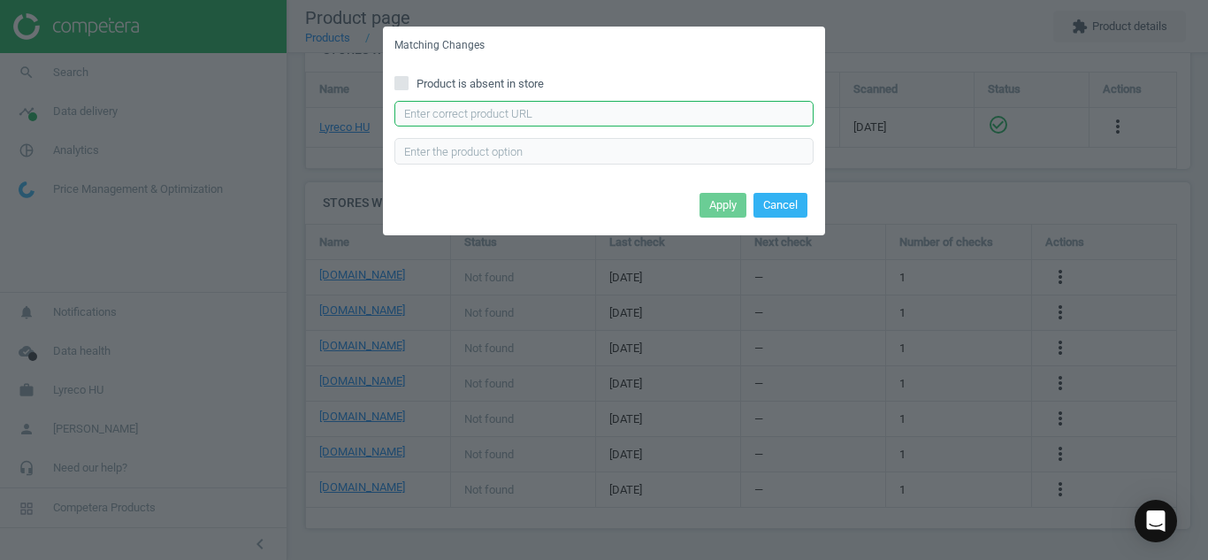
click at [574, 113] on input "text" at bounding box center [604, 114] width 419 height 27
paste input "[URL][DOMAIN_NAME]"
type input "[URL][DOMAIN_NAME]"
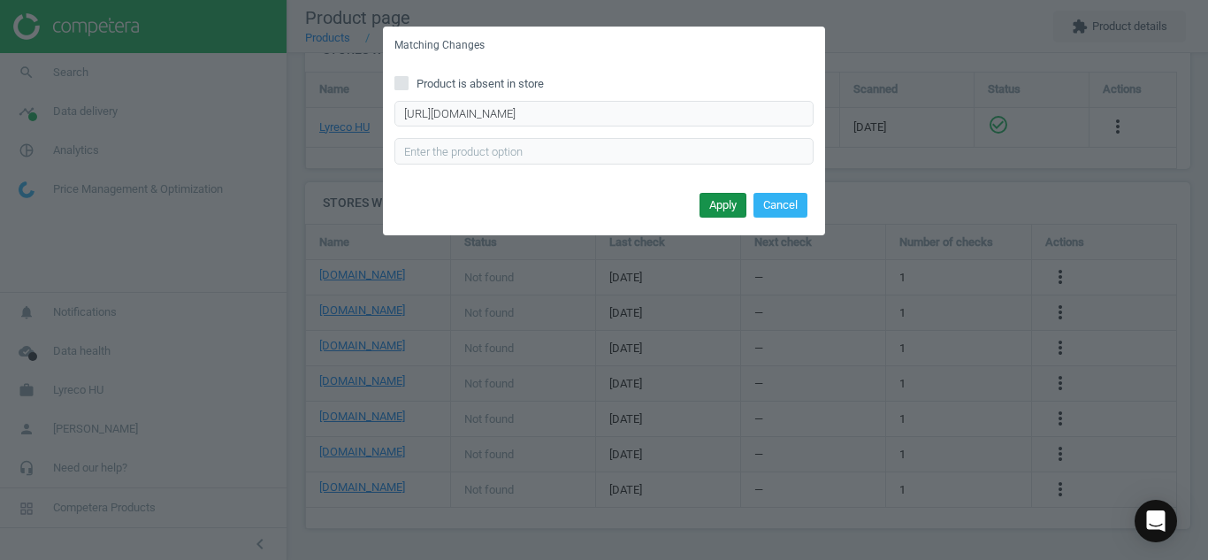
click at [725, 202] on button "Apply" at bounding box center [723, 205] width 47 height 25
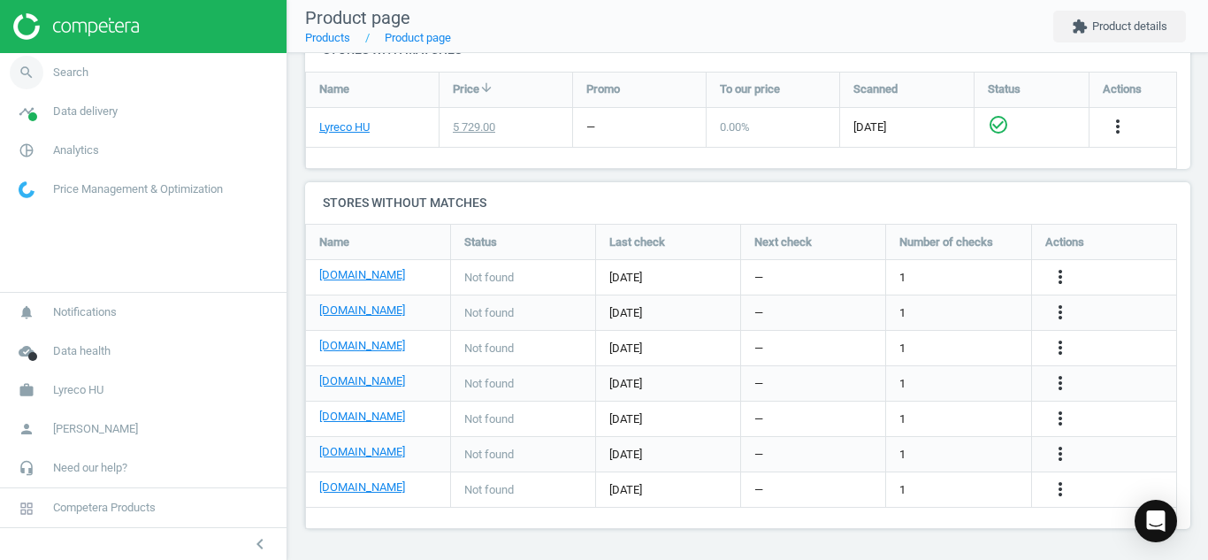
click at [21, 66] on icon "search" at bounding box center [27, 73] width 34 height 34
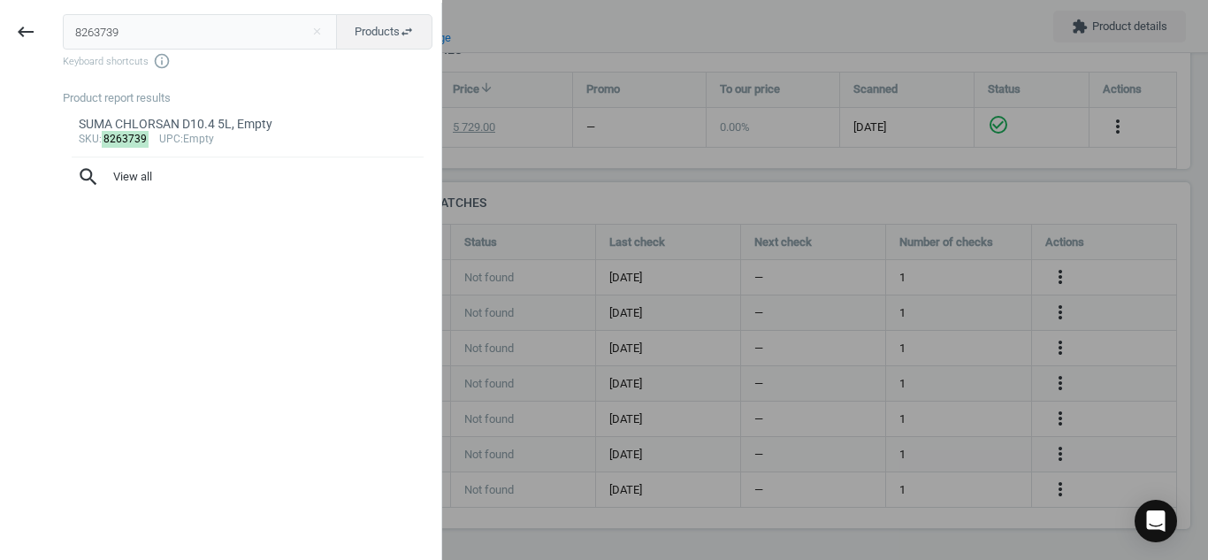
drag, startPoint x: 157, startPoint y: 39, endPoint x: 0, endPoint y: 64, distance: 158.5
click at [0, 64] on div "keyboard_backspace 8263739 close Products swap_horiz Keyboard shortcuts info_ou…" at bounding box center [221, 283] width 442 height 560
type input "10079464"
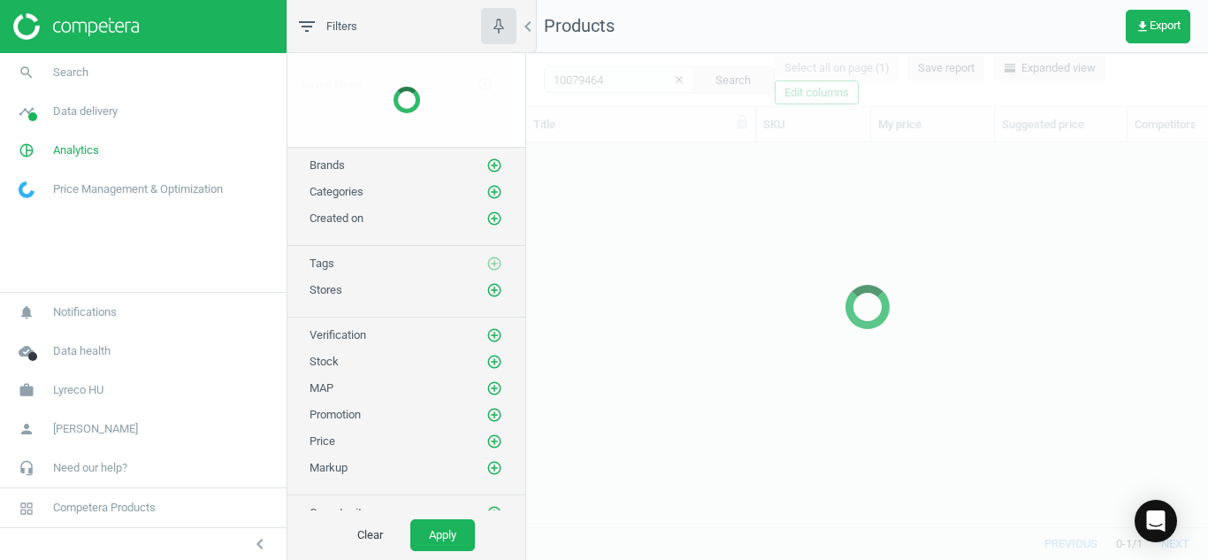
scroll to position [357, 669]
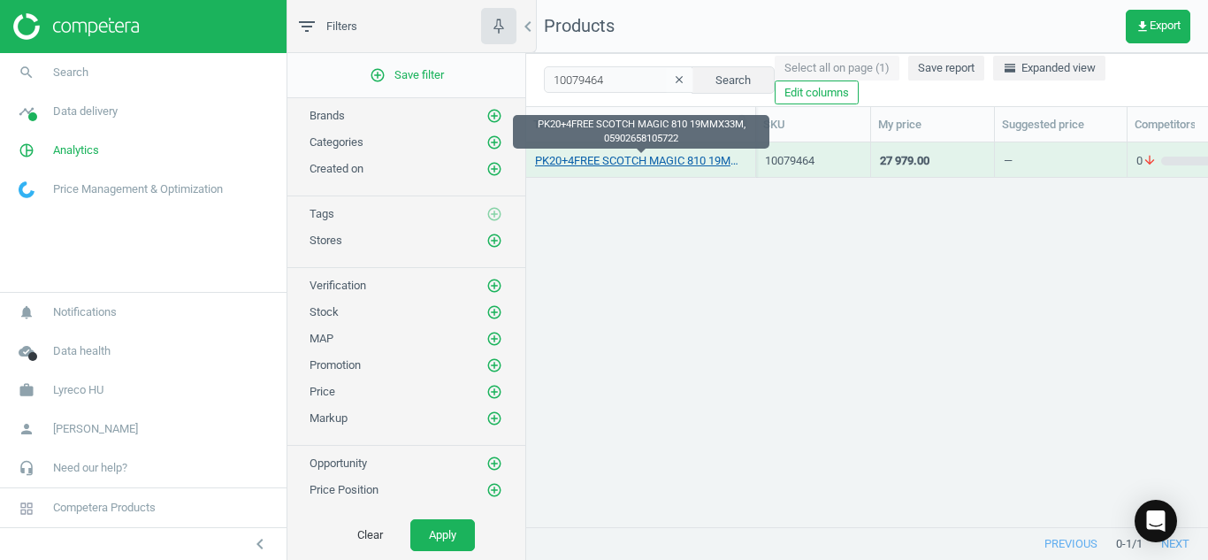
click at [591, 161] on link "PK20+4FREE SCOTCH MAGIC 810 19MMX33M, 05902658105722" at bounding box center [640, 161] width 211 height 16
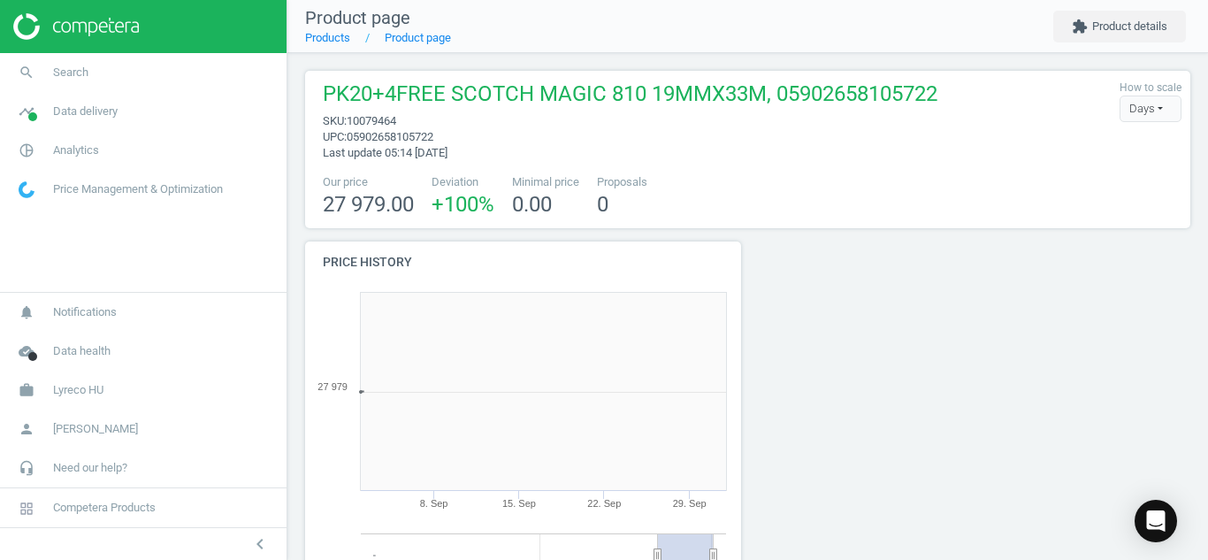
scroll to position [381, 456]
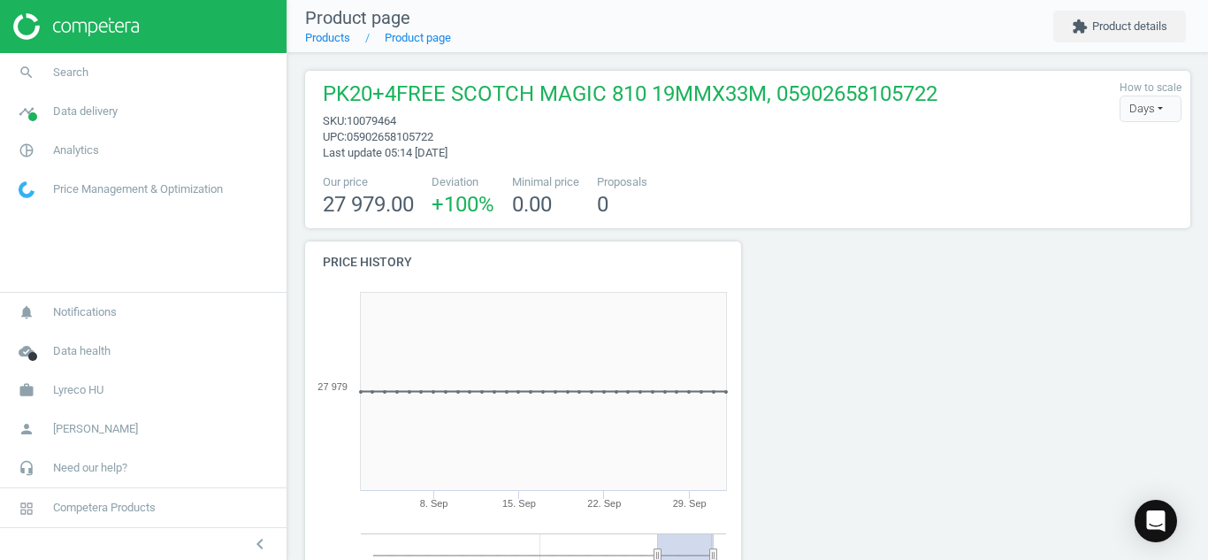
click at [767, 300] on div at bounding box center [860, 447] width 225 height 410
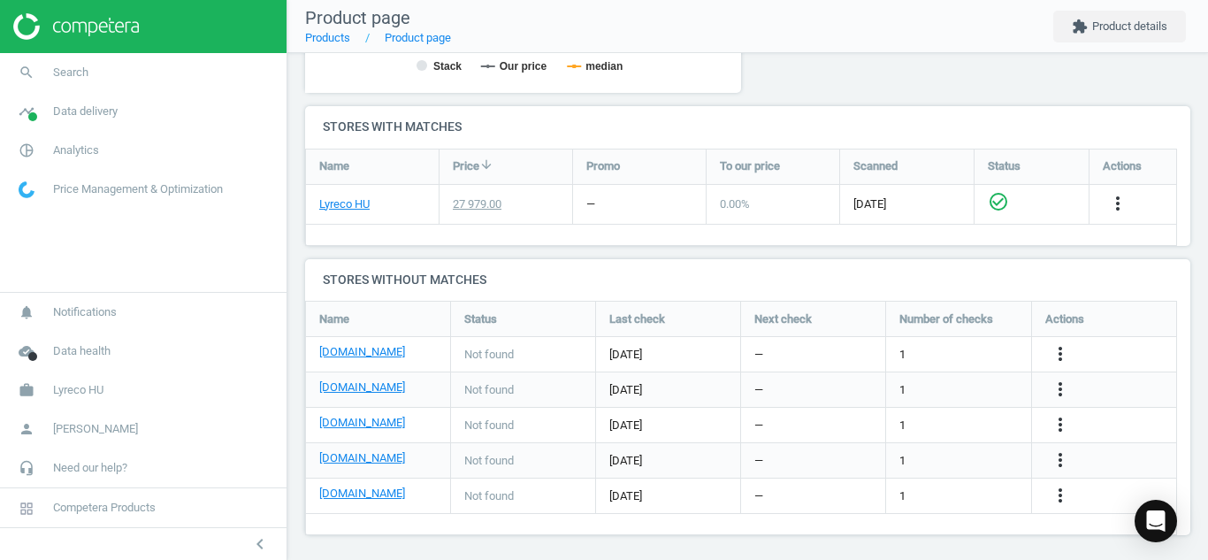
scroll to position [551, 0]
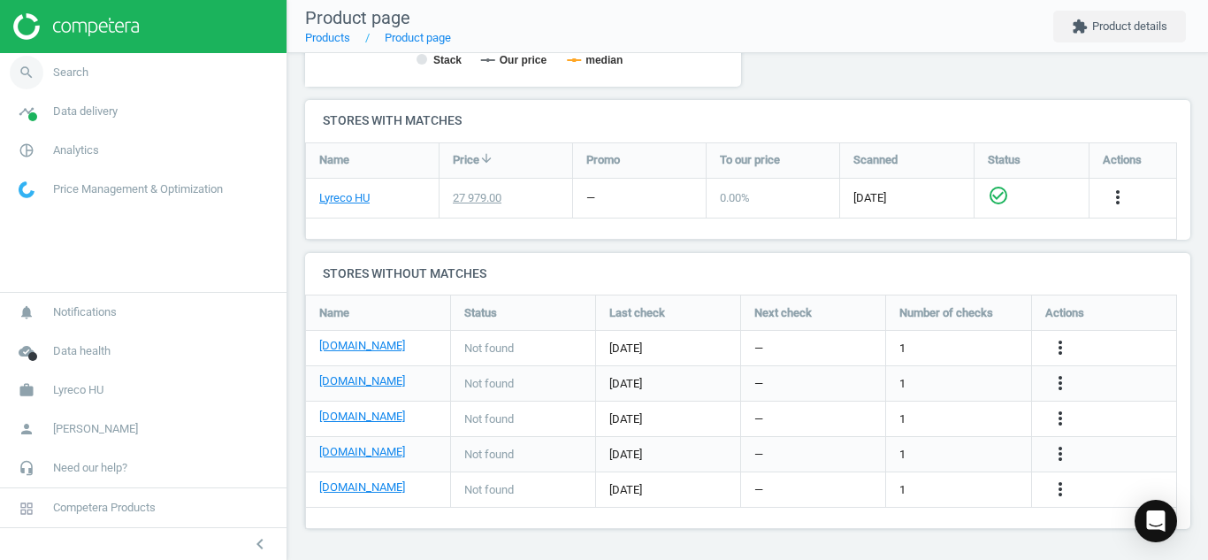
click at [14, 62] on icon "search" at bounding box center [27, 73] width 34 height 34
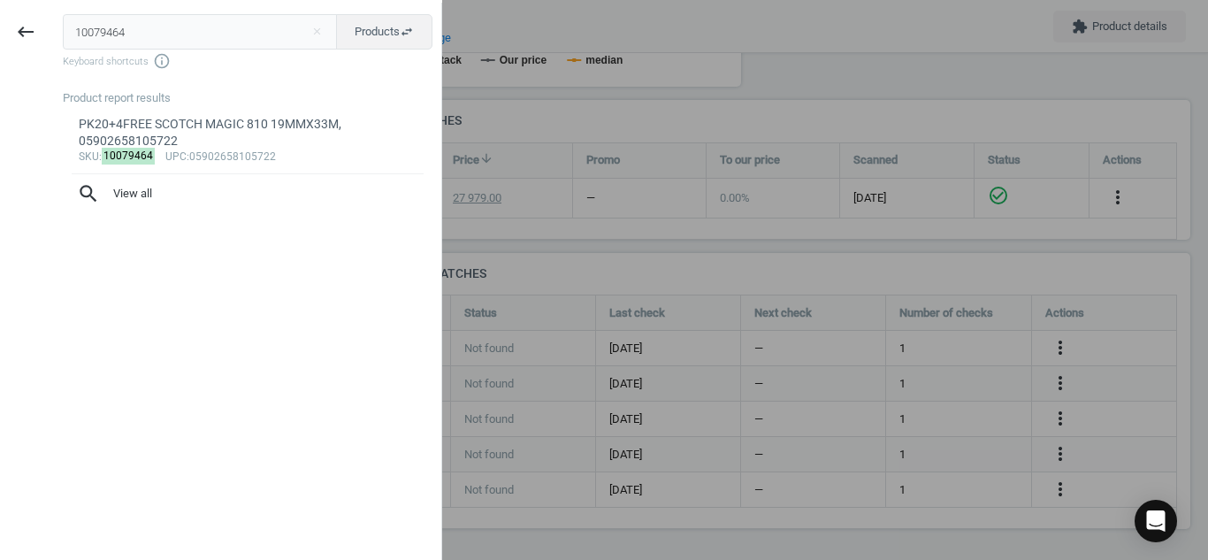
drag, startPoint x: 150, startPoint y: 12, endPoint x: 139, endPoint y: 26, distance: 18.2
click at [139, 26] on div "10079464 close Products swap_horiz Keyboard shortcuts info_outline Product repo…" at bounding box center [246, 283] width 390 height 560
drag, startPoint x: 139, startPoint y: 26, endPoint x: 0, endPoint y: 8, distance: 140.0
click at [0, 8] on div "keyboard_backspace 10079464 close Products swap_horiz Keyboard shortcuts info_o…" at bounding box center [221, 283] width 442 height 560
paste input "2443295"
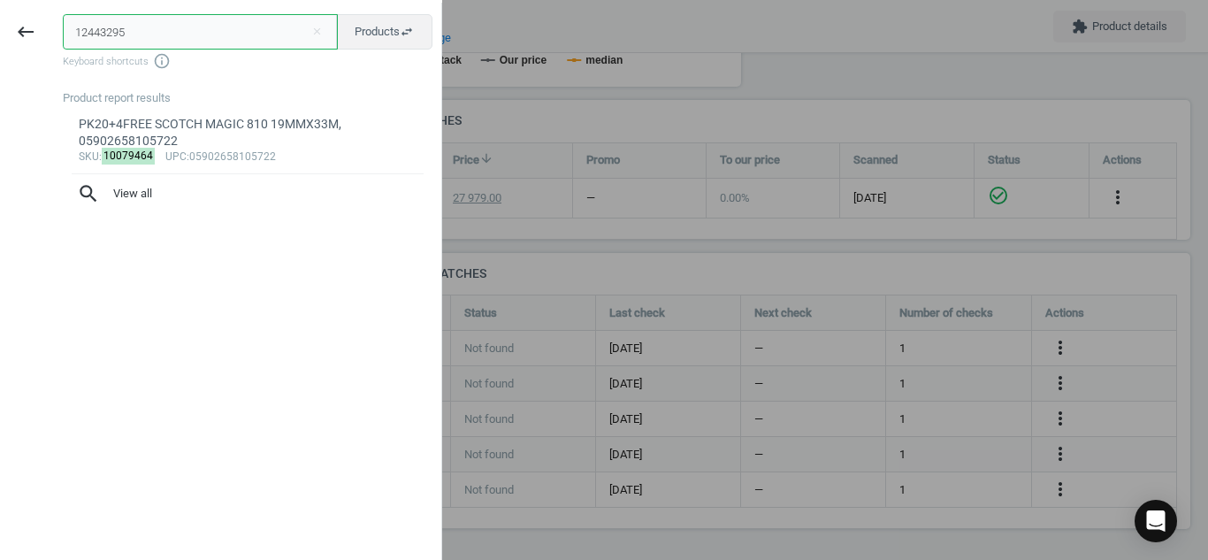
type input "12443295"
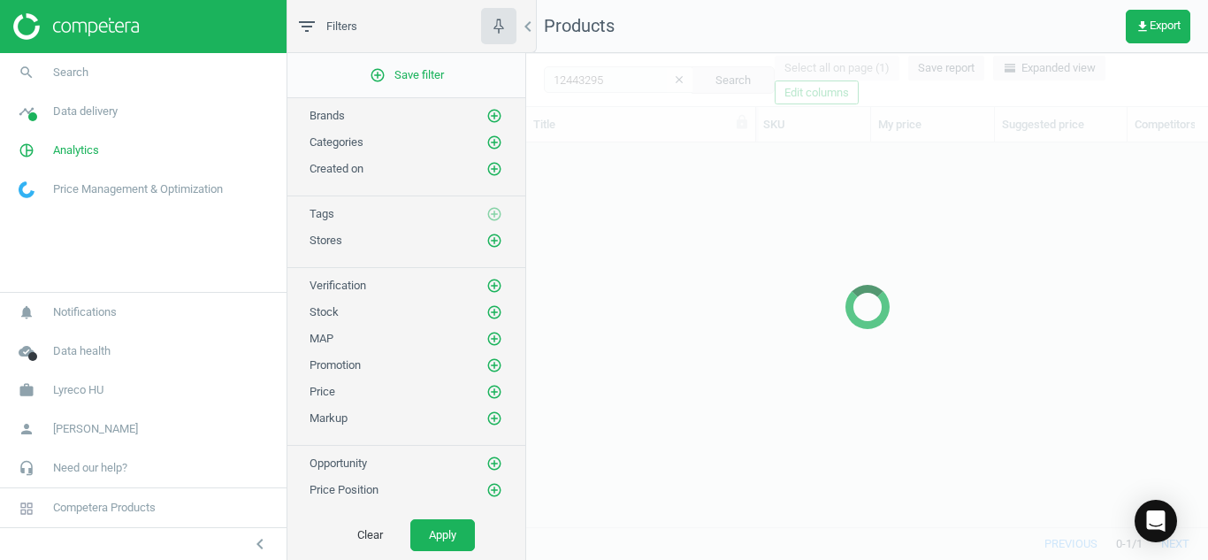
scroll to position [357, 669]
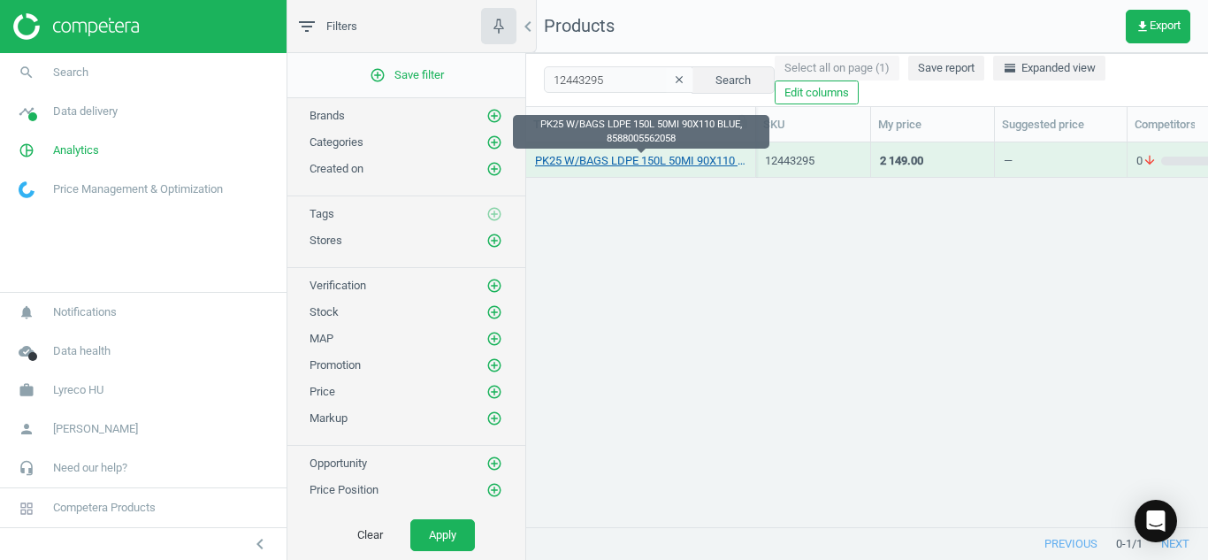
click at [572, 165] on link "PK25 W/BAGS LDPE 150L 50MI 90X110 BLUE, 8588005562058" at bounding box center [640, 161] width 211 height 16
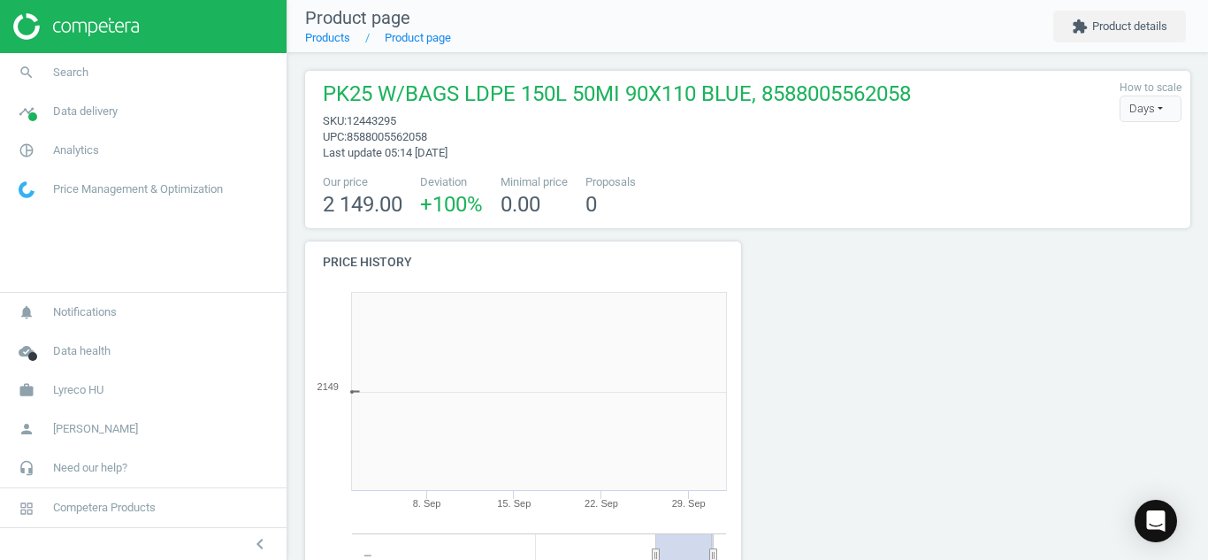
scroll to position [381, 456]
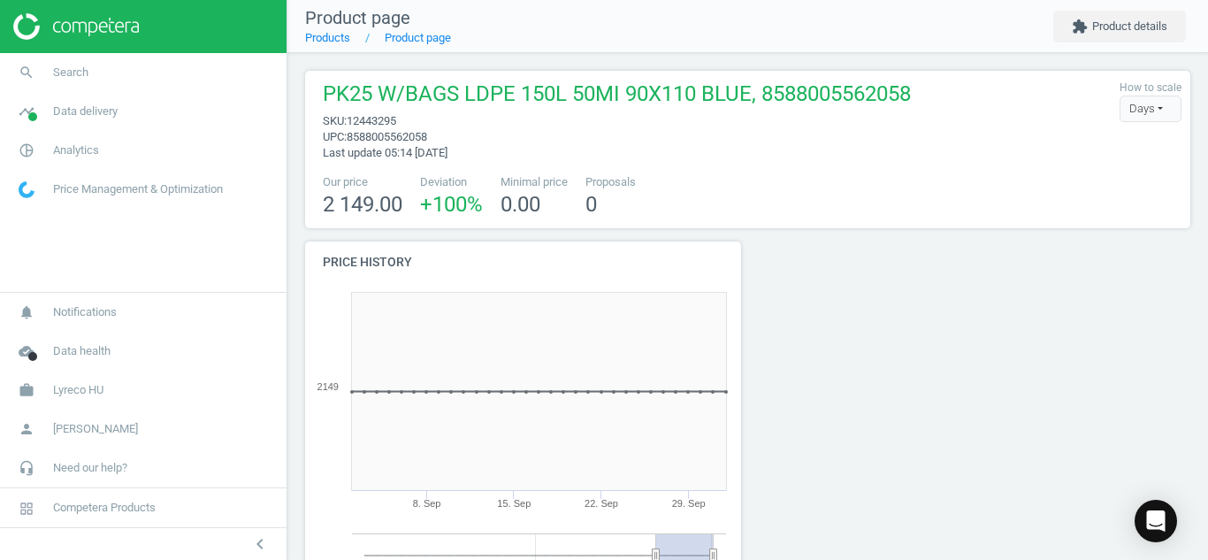
click at [771, 303] on div at bounding box center [860, 447] width 225 height 410
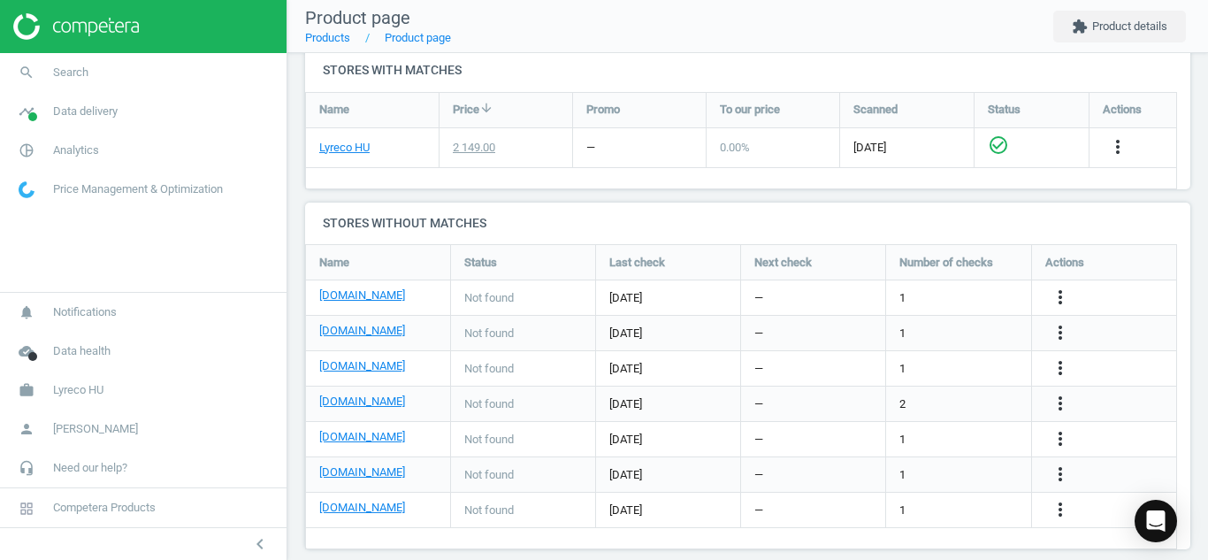
scroll to position [622, 0]
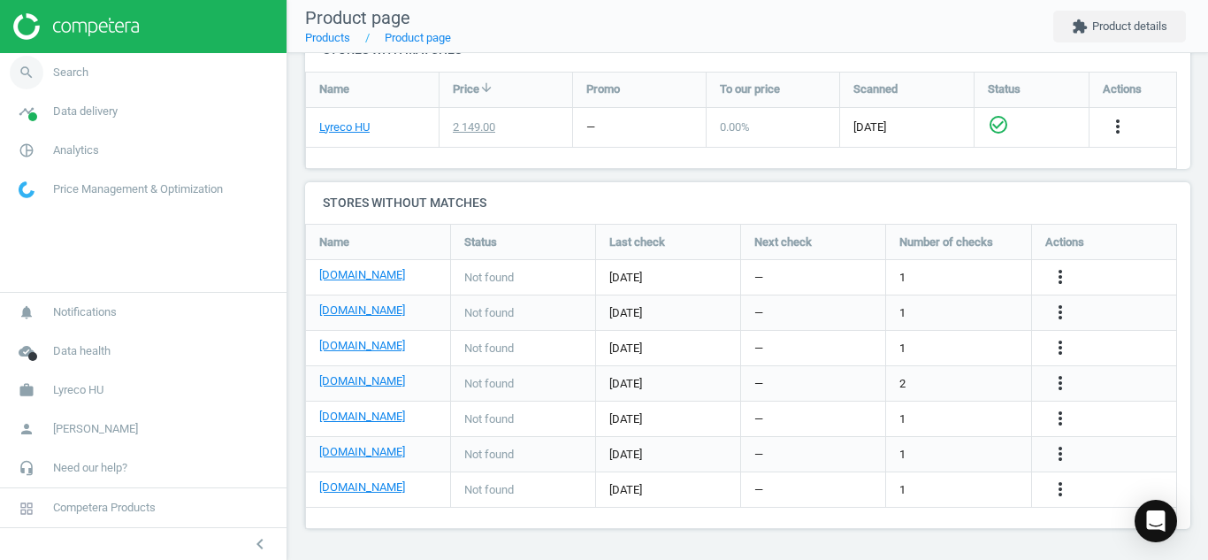
click at [29, 65] on icon "search" at bounding box center [27, 73] width 34 height 34
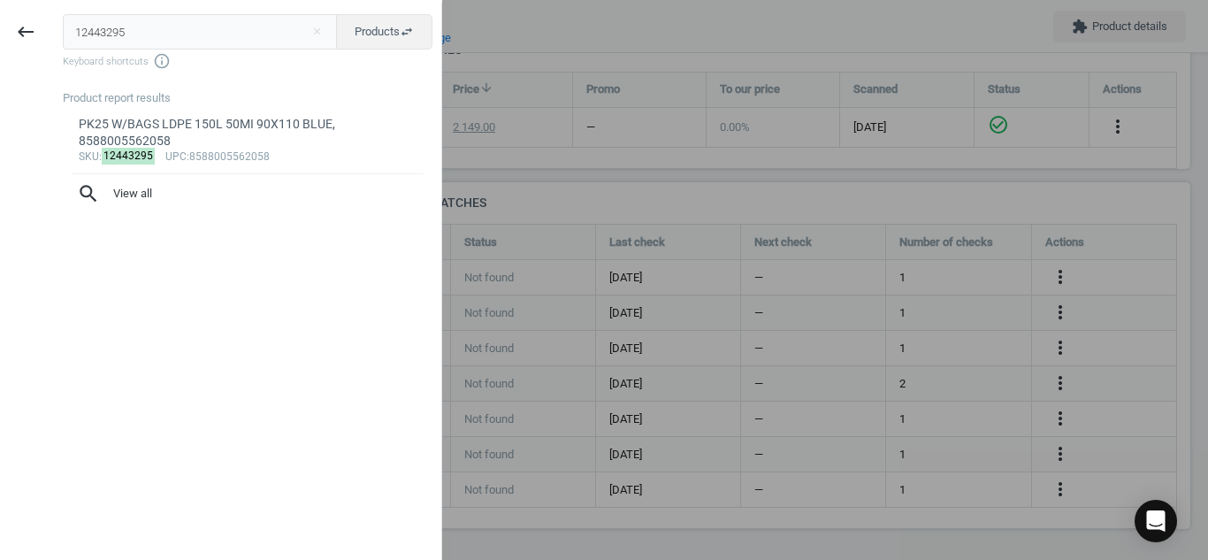
drag, startPoint x: 140, startPoint y: 40, endPoint x: 0, endPoint y: 14, distance: 142.1
click at [0, 14] on div "keyboard_backspace 12443295 close Products swap_horiz Keyboard shortcuts info_o…" at bounding box center [221, 283] width 442 height 560
type input "18607986"
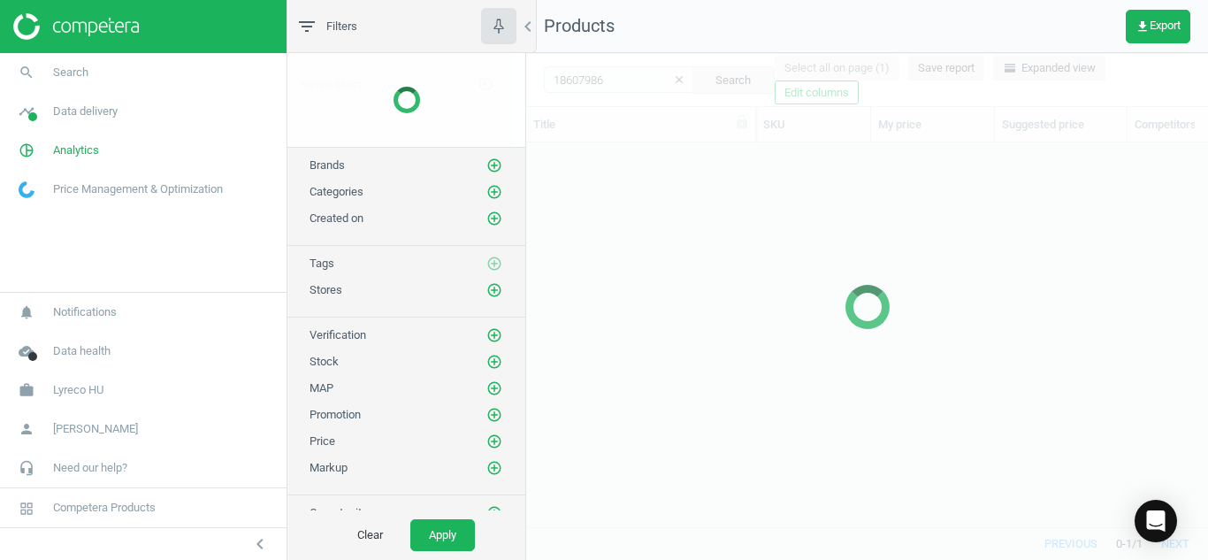
scroll to position [357, 669]
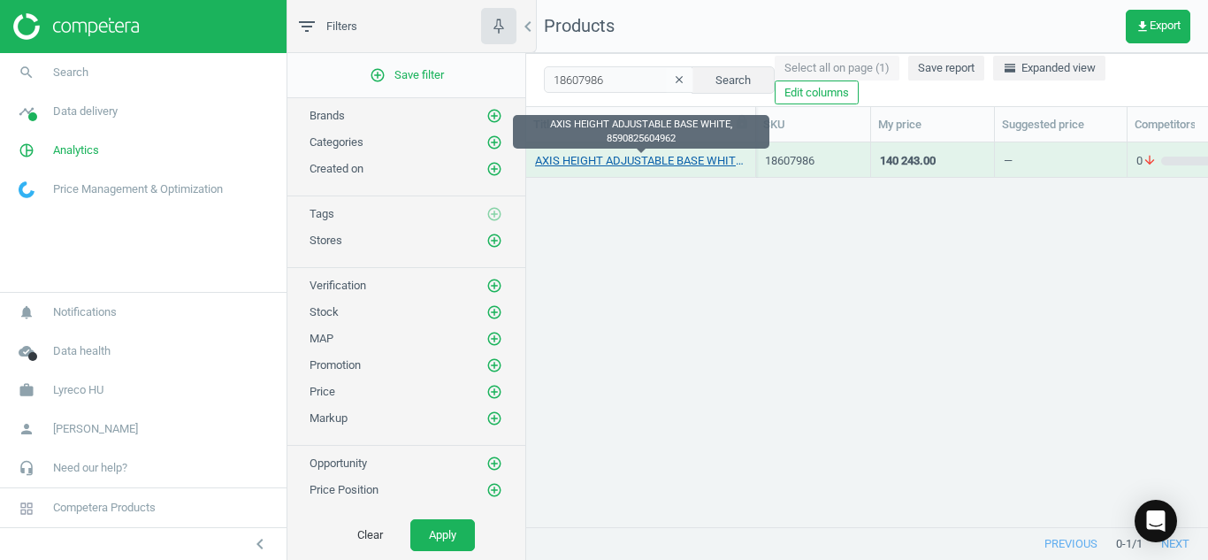
click at [604, 167] on link "AXIS HEIGHT ADJUSTABLE BASE WHITE, 8590825604962" at bounding box center [640, 161] width 211 height 16
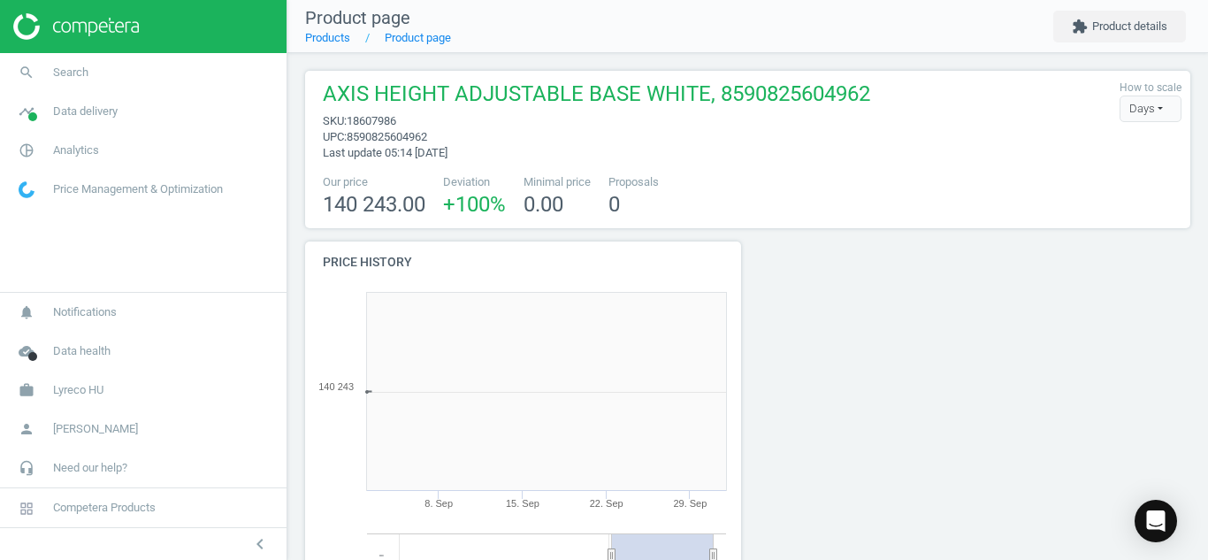
scroll to position [381, 456]
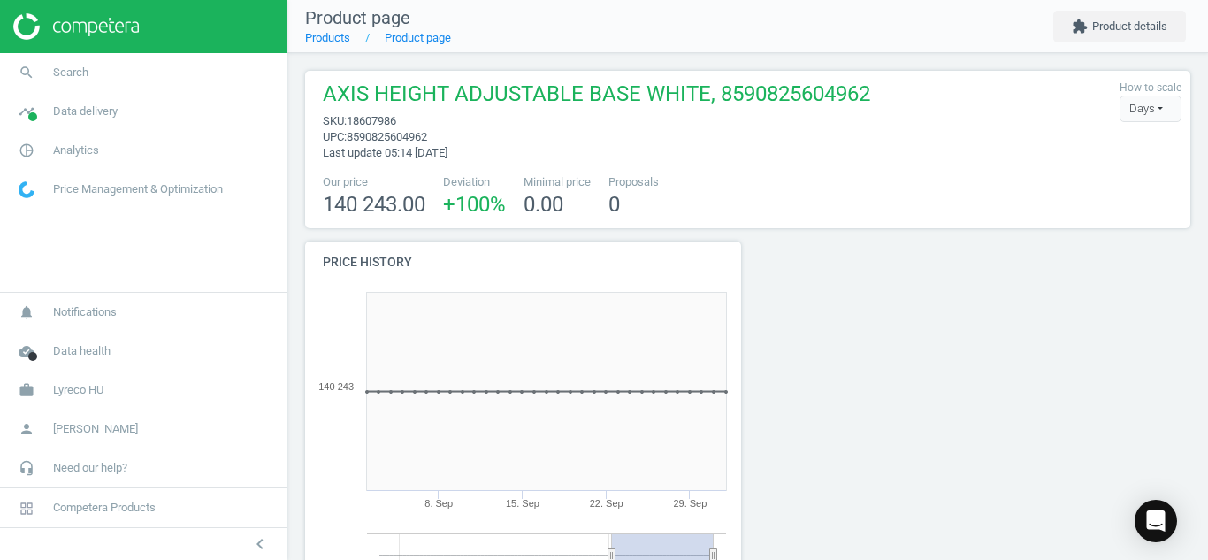
click at [858, 311] on div at bounding box center [860, 447] width 225 height 410
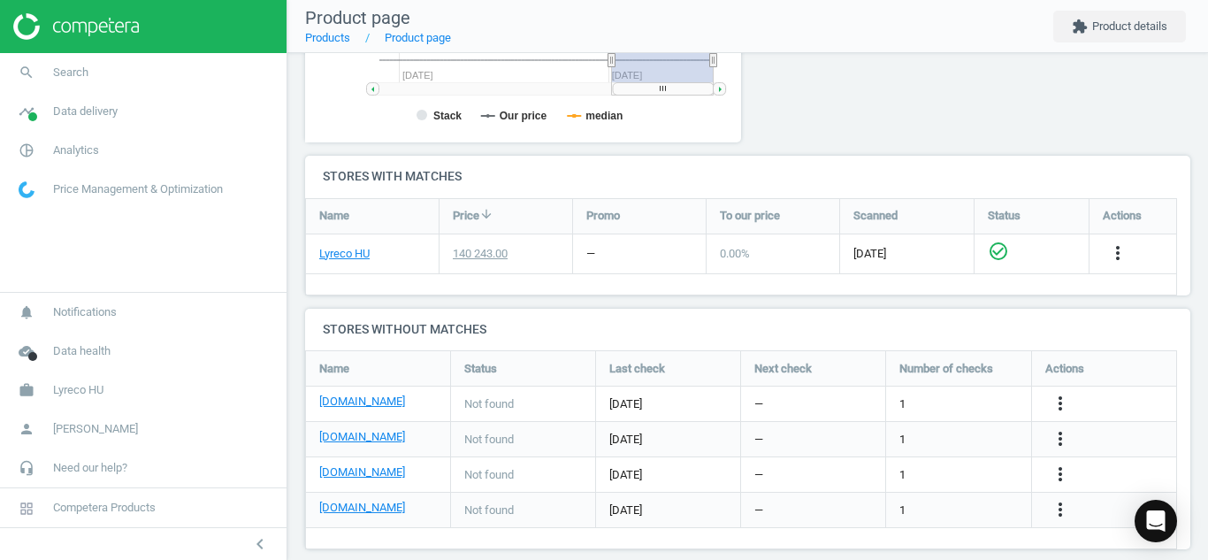
scroll to position [516, 0]
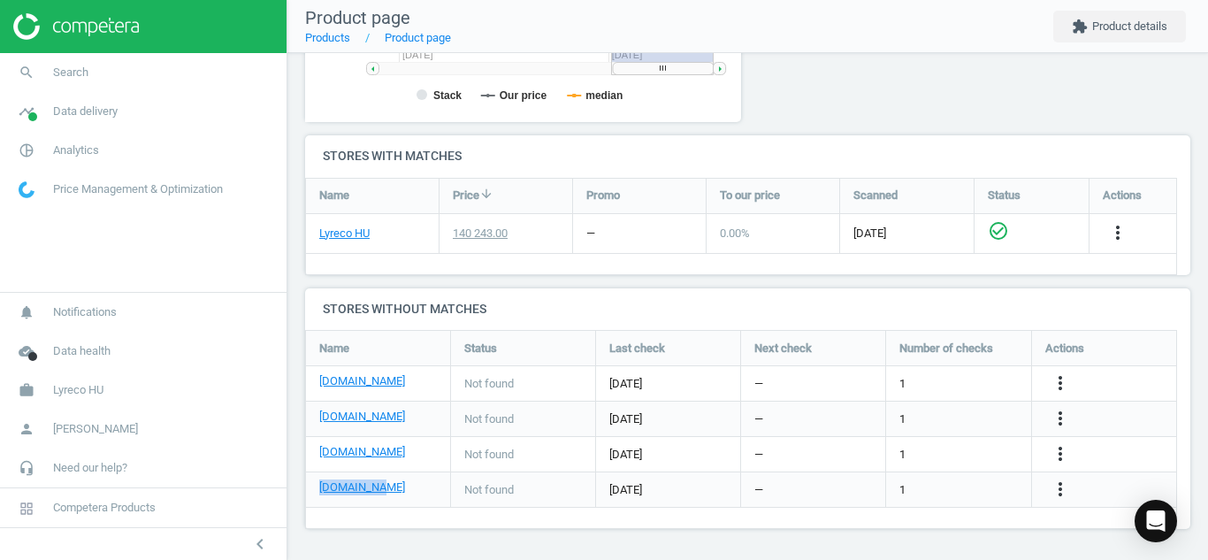
drag, startPoint x: 391, startPoint y: 490, endPoint x: 318, endPoint y: 492, distance: 73.4
click at [318, 492] on div "[DOMAIN_NAME]" at bounding box center [378, 489] width 144 height 35
copy link "[DOMAIN_NAME]"
click at [24, 67] on icon "search" at bounding box center [27, 73] width 34 height 34
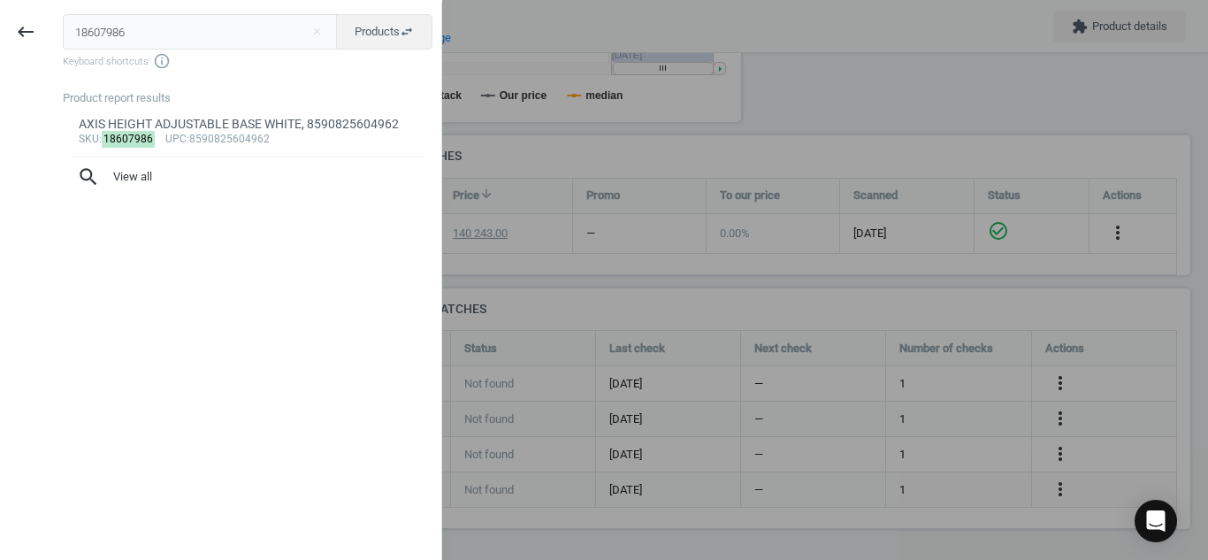
click at [225, 33] on input "18607986" at bounding box center [200, 31] width 275 height 35
drag, startPoint x: 225, startPoint y: 33, endPoint x: 198, endPoint y: 33, distance: 26.5
click at [198, 33] on input "18607986" at bounding box center [200, 31] width 275 height 35
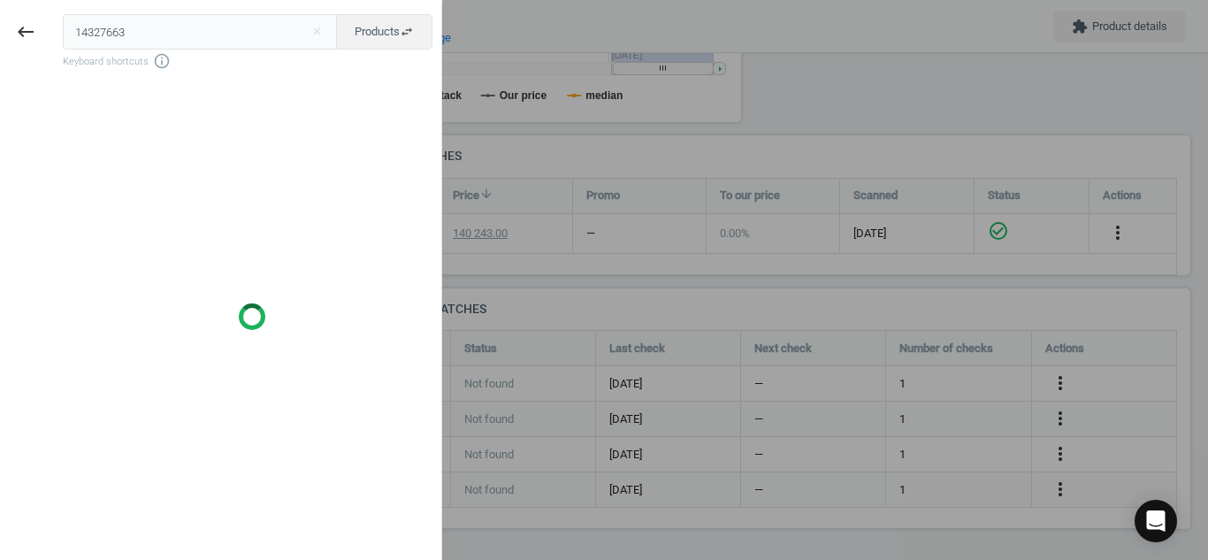
type input "14327663"
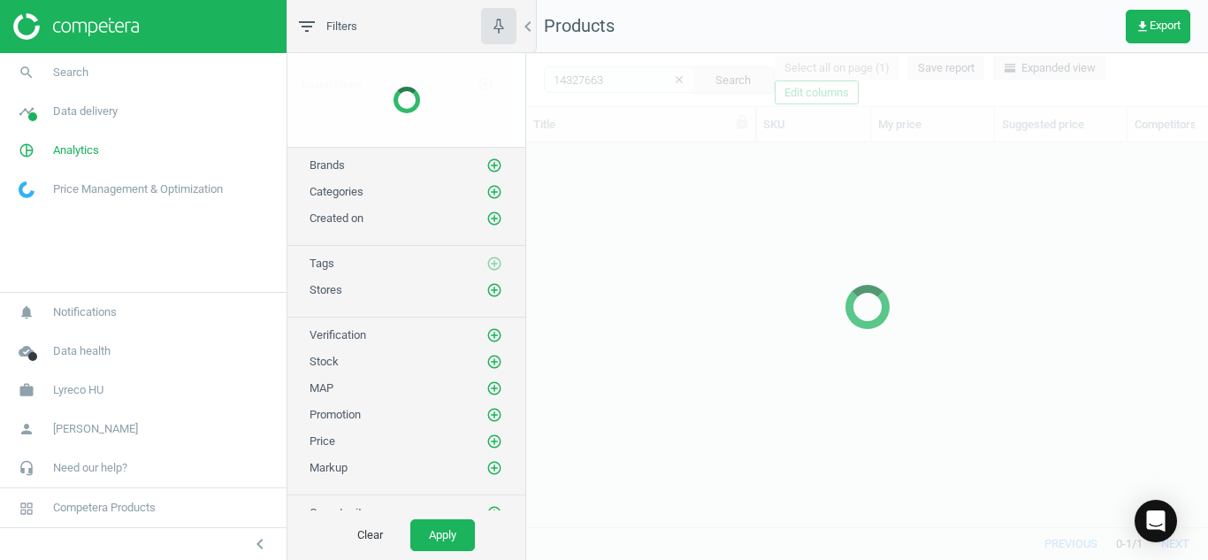
scroll to position [357, 669]
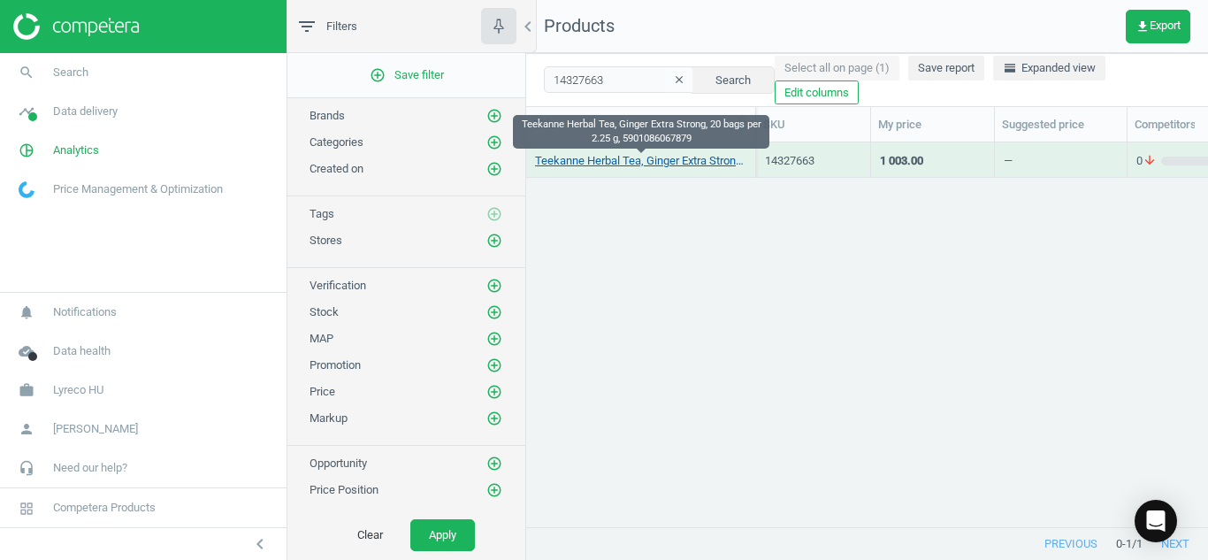
click at [594, 164] on link "Teekanne Herbal Tea, Ginger Extra Strong, 20 bags per 2.25 g, 5901086067879" at bounding box center [640, 161] width 211 height 16
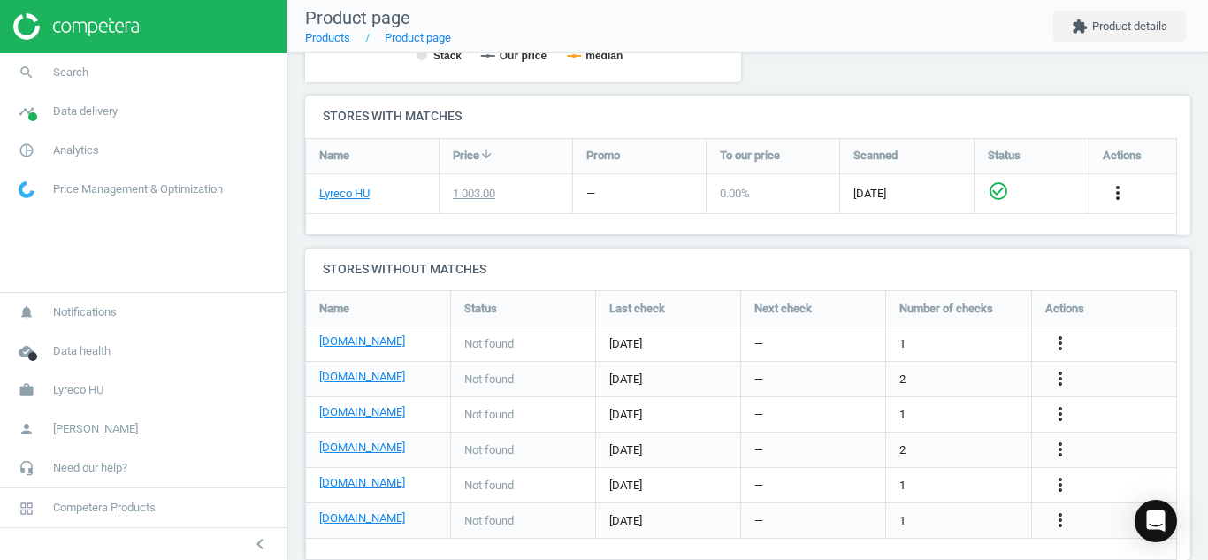
scroll to position [587, 0]
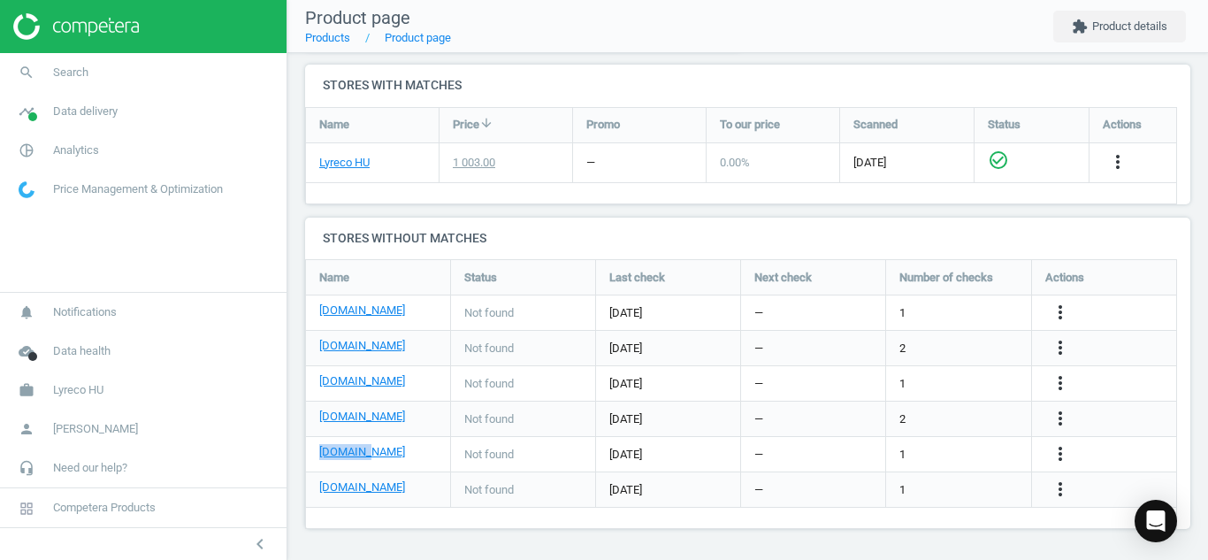
drag, startPoint x: 374, startPoint y: 449, endPoint x: 311, endPoint y: 458, distance: 64.3
click at [311, 458] on div "[DOMAIN_NAME]" at bounding box center [378, 454] width 144 height 35
copy link "[DOMAIN_NAME]"
click at [19, 80] on icon "search" at bounding box center [27, 73] width 34 height 34
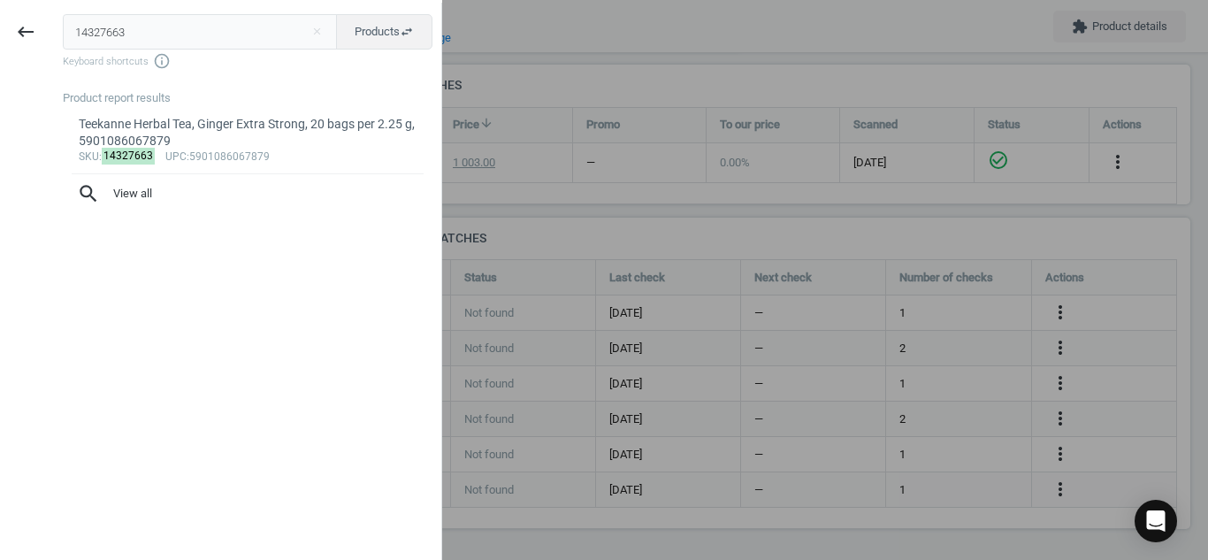
drag, startPoint x: 178, startPoint y: 24, endPoint x: 0, endPoint y: 71, distance: 183.9
click at [0, 71] on div "keyboard_backspace 14327663 close Products swap_horiz Keyboard shortcuts info_o…" at bounding box center [221, 283] width 442 height 560
type input "12375962"
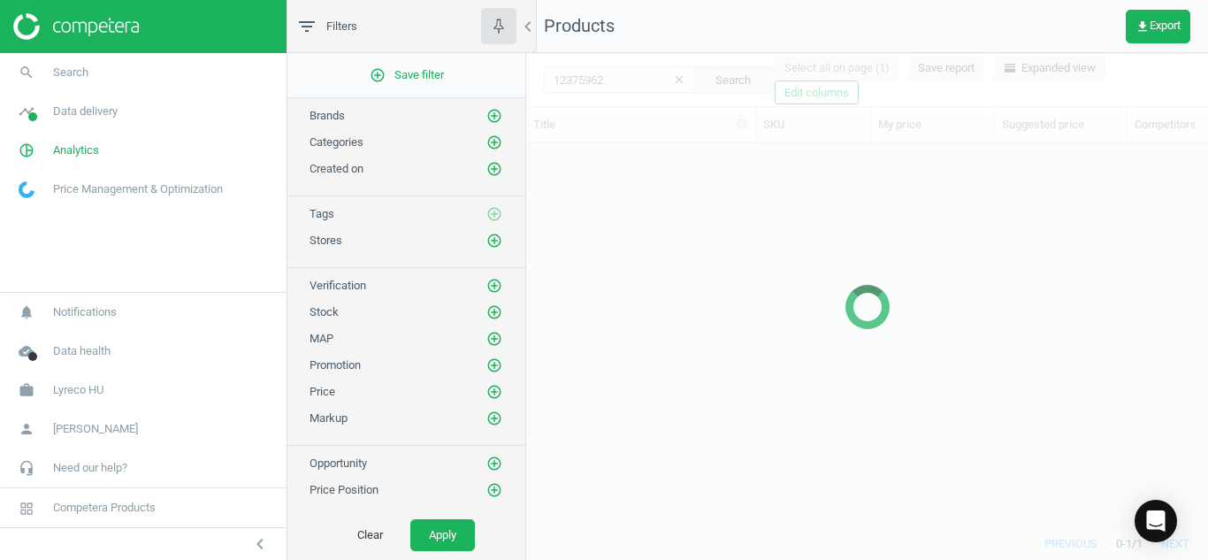
scroll to position [357, 669]
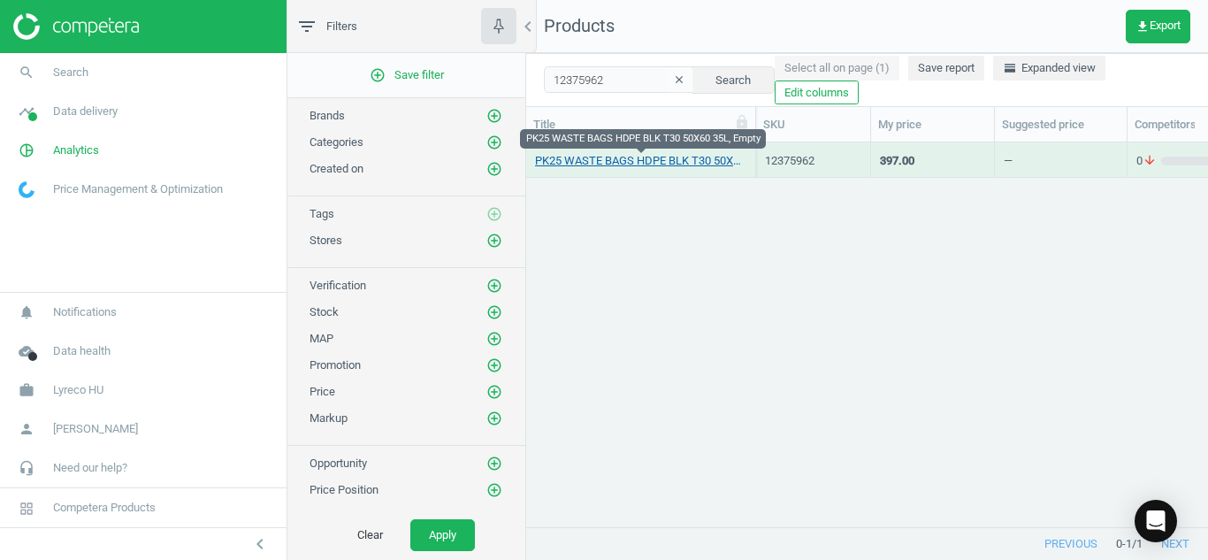
click at [579, 165] on link "PK25 WASTE BAGS HDPE BLK T30 50X60 35L, Empty" at bounding box center [640, 161] width 211 height 16
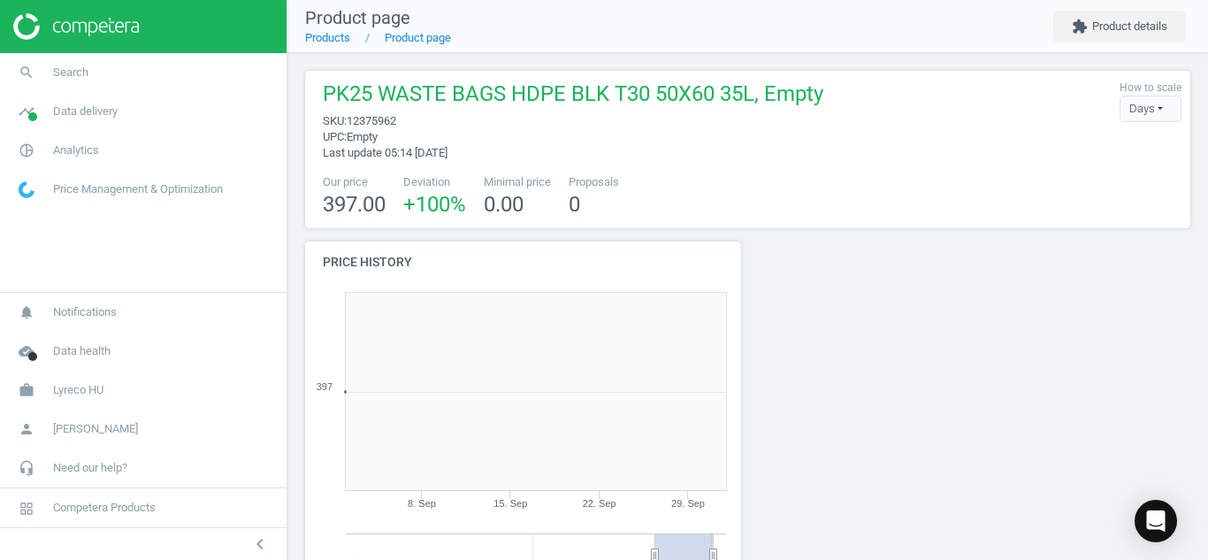
scroll to position [381, 456]
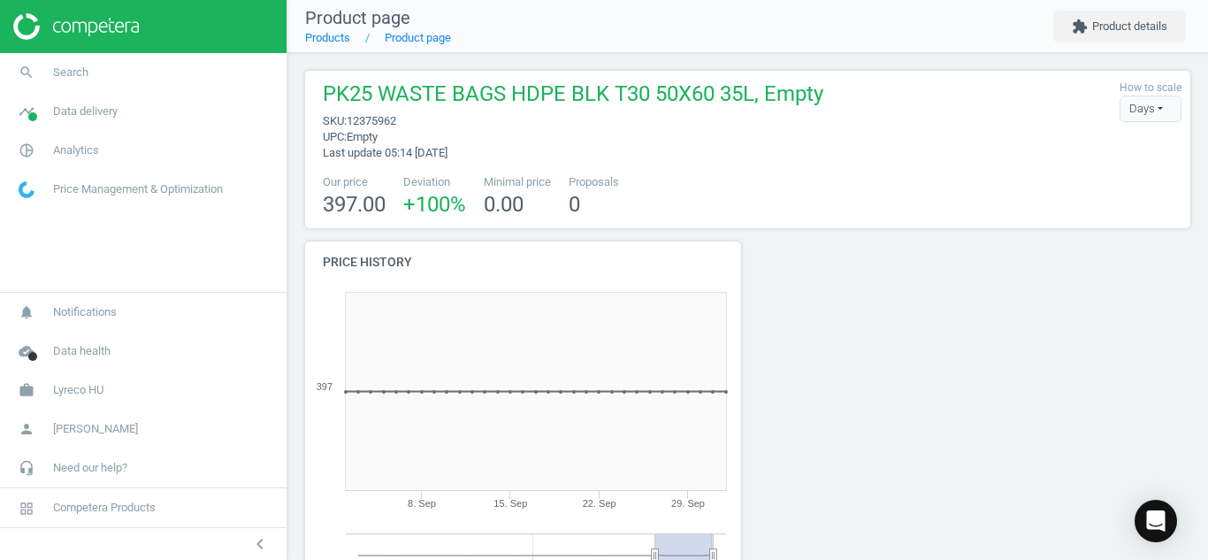
click at [851, 300] on div at bounding box center [860, 447] width 225 height 410
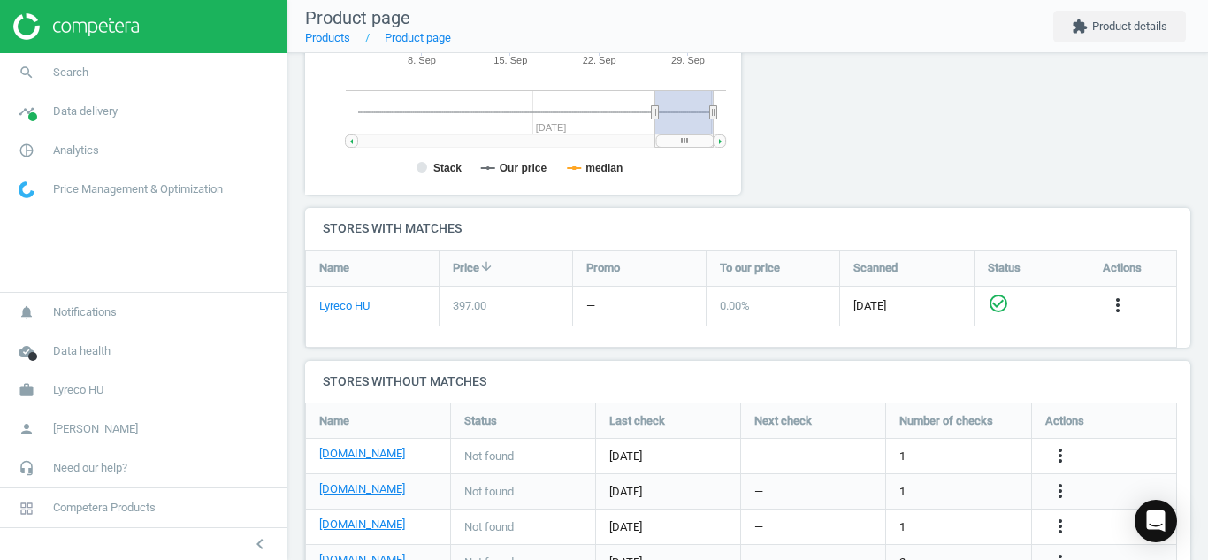
scroll to position [622, 0]
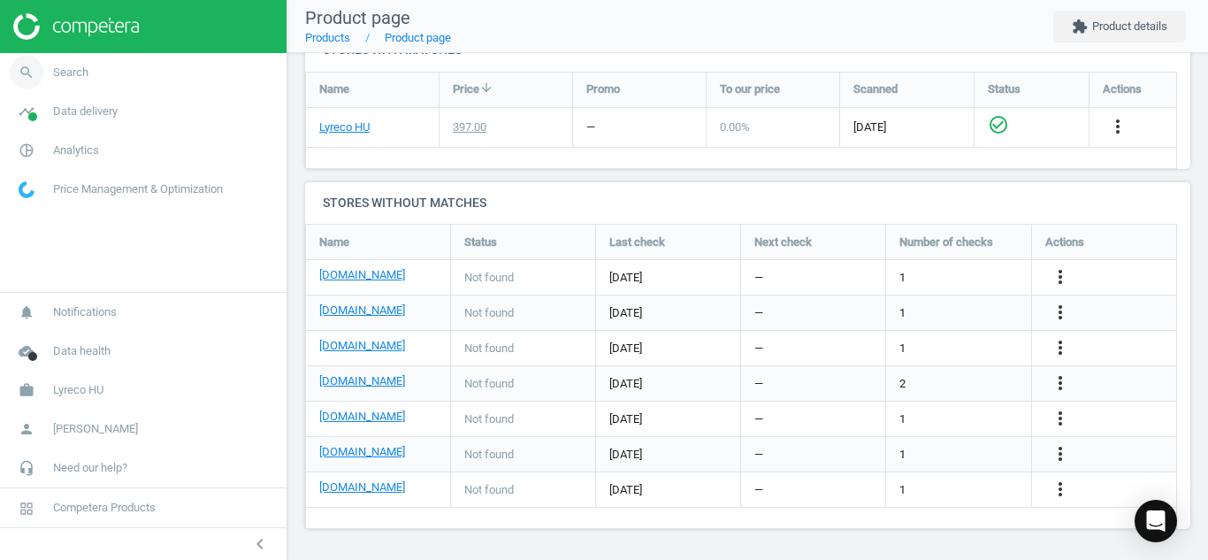
click at [32, 82] on icon "search" at bounding box center [27, 73] width 34 height 34
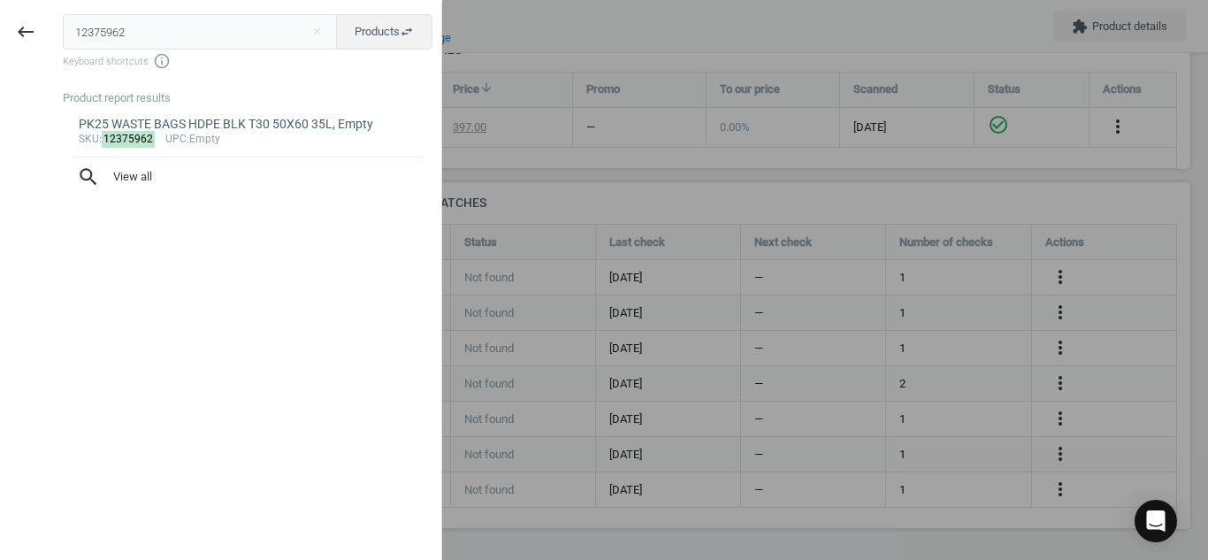
drag, startPoint x: 137, startPoint y: 38, endPoint x: 0, endPoint y: 129, distance: 164.6
click at [0, 129] on div "keyboard_backspace 12375962 close Products swap_horiz Keyboard shortcuts info_o…" at bounding box center [221, 283] width 442 height 560
type input "17161749"
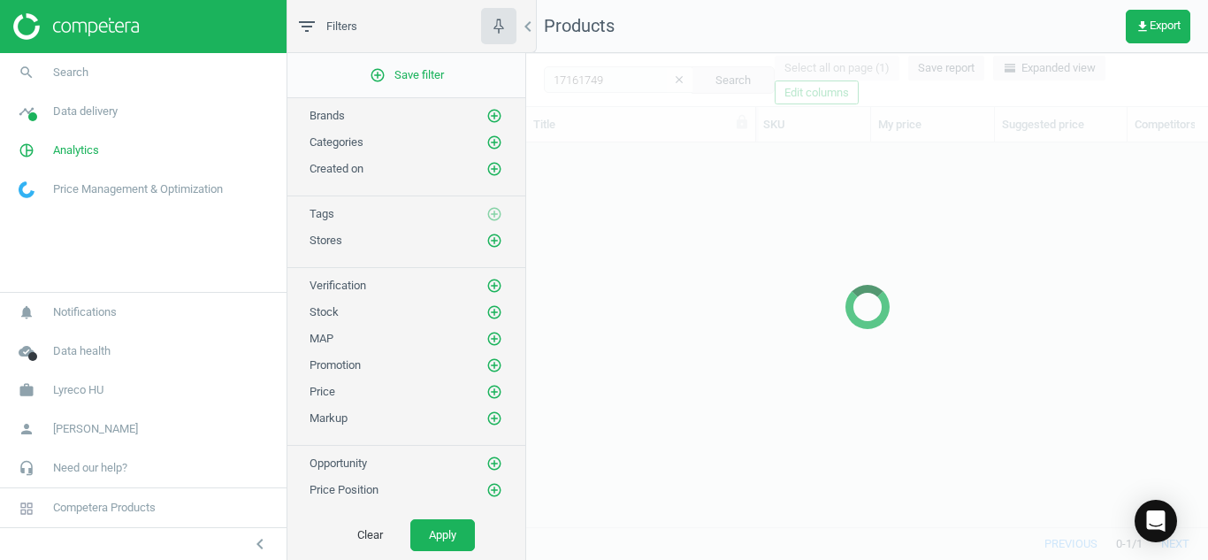
scroll to position [357, 669]
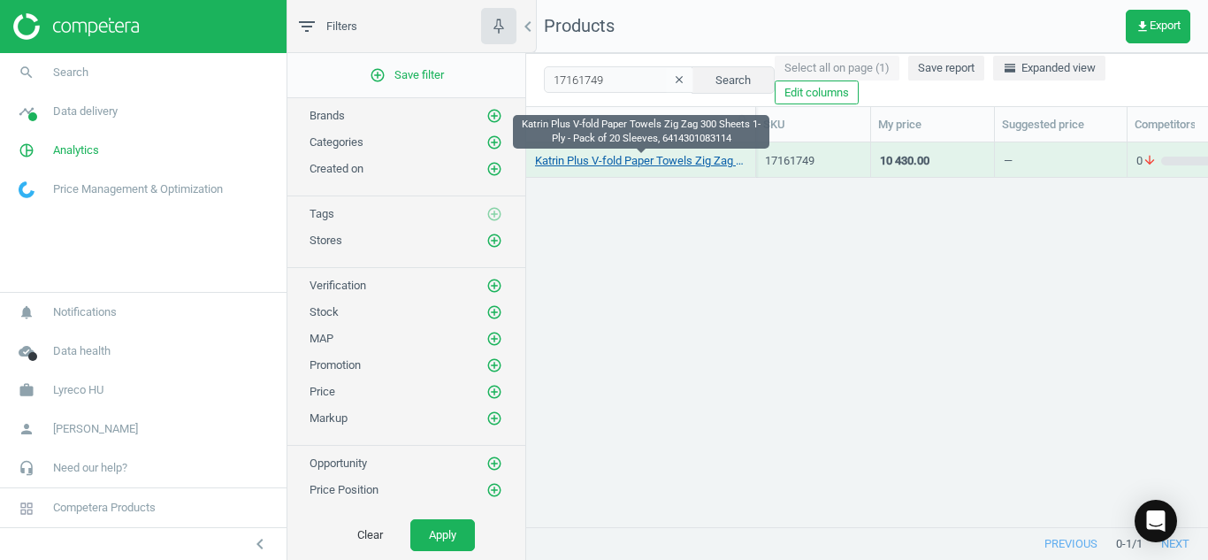
click at [592, 160] on link "Katrin Plus V-fold Paper Towels Zig Zag 300 Sheets 1-Ply - Pack of 20 Sleeves, …" at bounding box center [640, 161] width 211 height 16
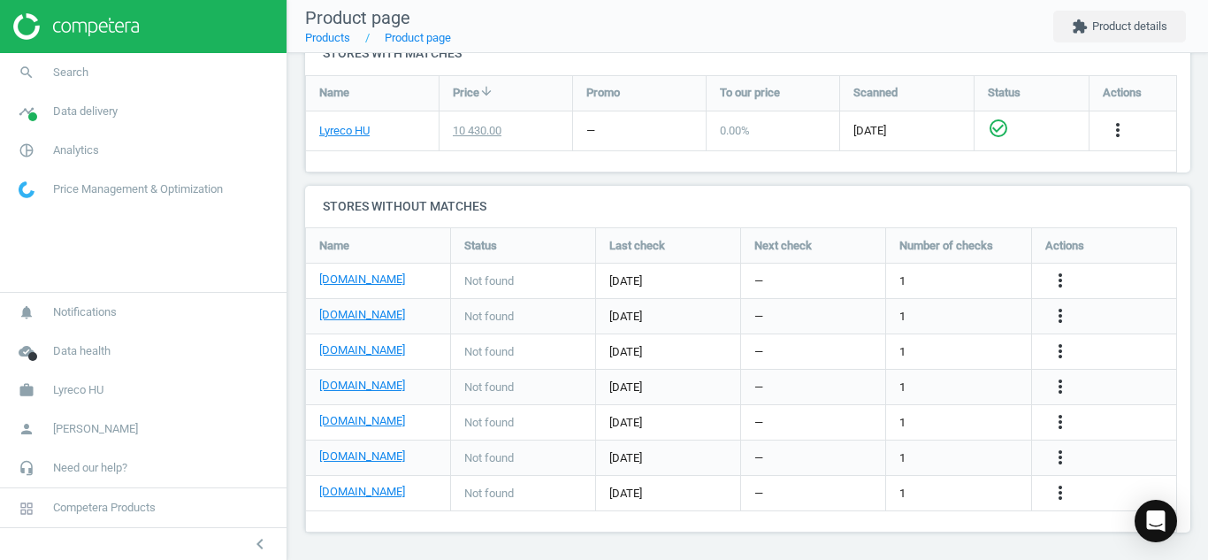
scroll to position [651, 0]
